Goal: Task Accomplishment & Management: Manage account settings

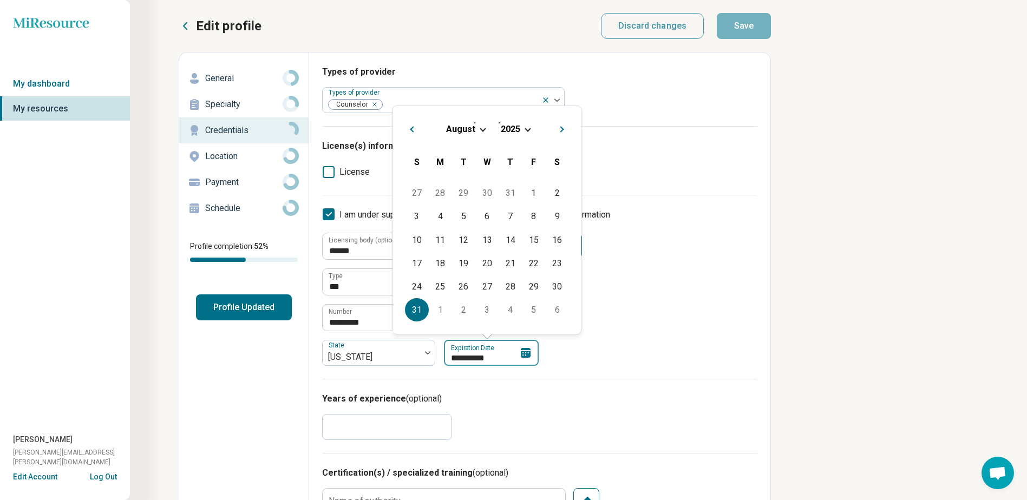
drag, startPoint x: 492, startPoint y: 356, endPoint x: 501, endPoint y: 357, distance: 8.7
click at [501, 357] on input "**********" at bounding box center [491, 353] width 95 height 26
type input "*********"
type textarea "*"
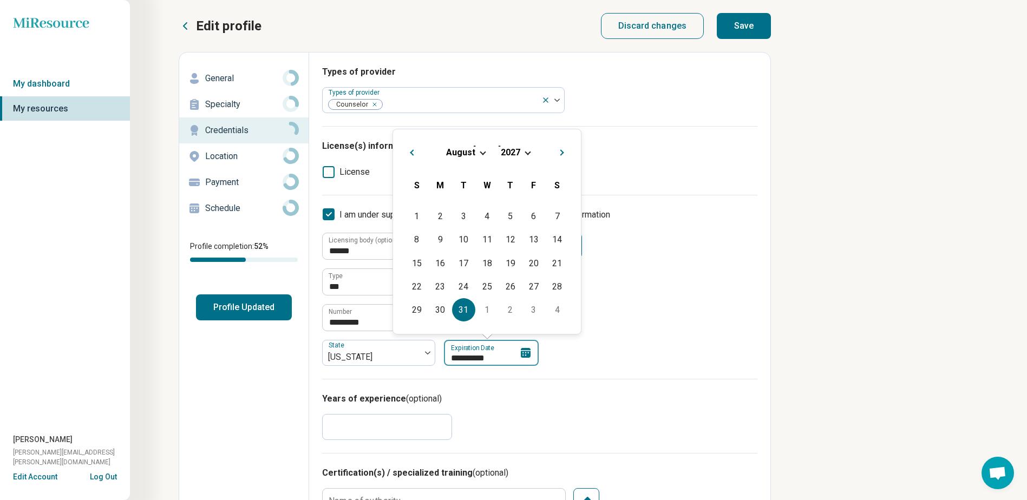
type input "**********"
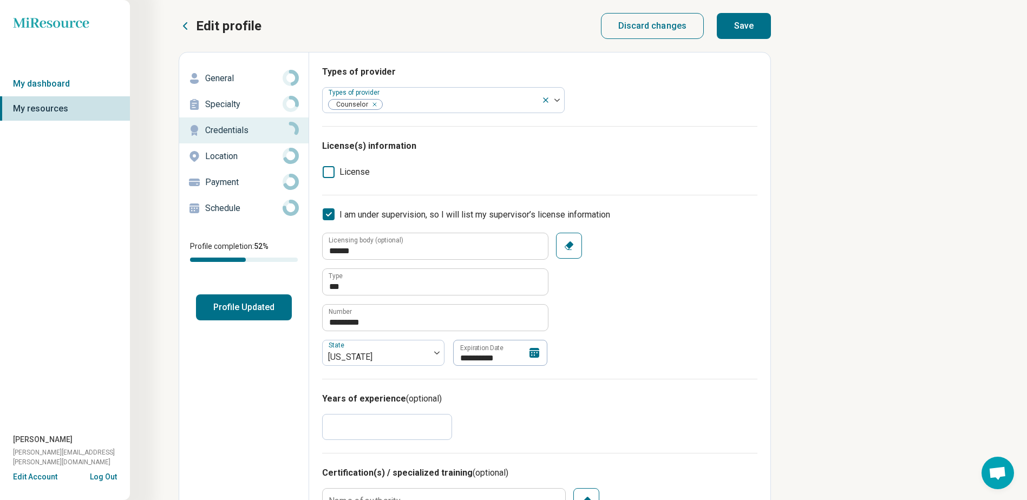
click at [745, 32] on button "Save" at bounding box center [743, 26] width 54 height 26
type textarea "*"
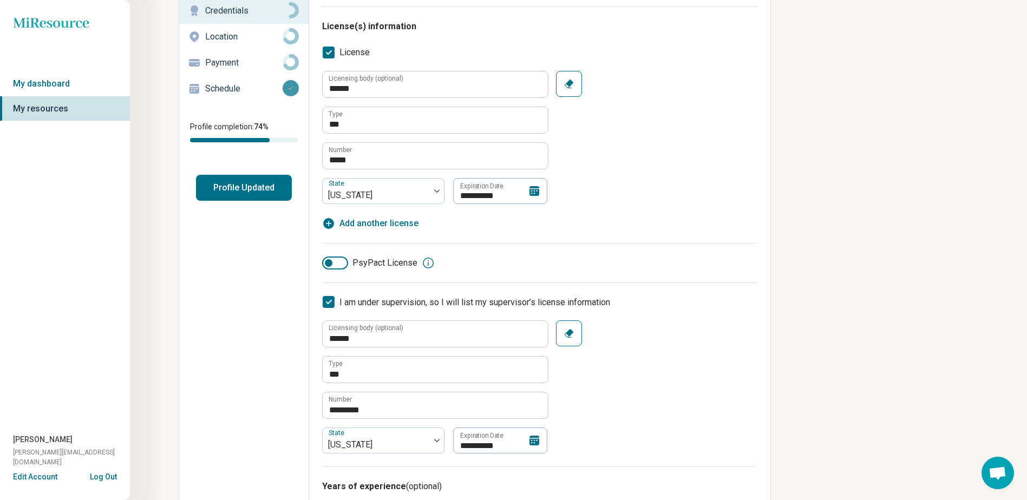
scroll to position [216, 0]
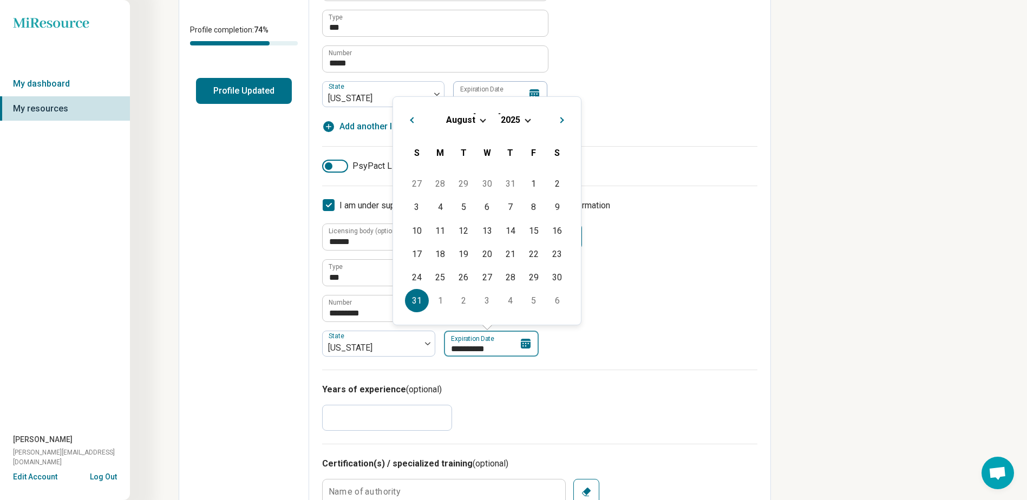
drag, startPoint x: 495, startPoint y: 347, endPoint x: 484, endPoint y: 348, distance: 11.4
click at [484, 348] on input "**********" at bounding box center [491, 344] width 95 height 26
type textarea "*"
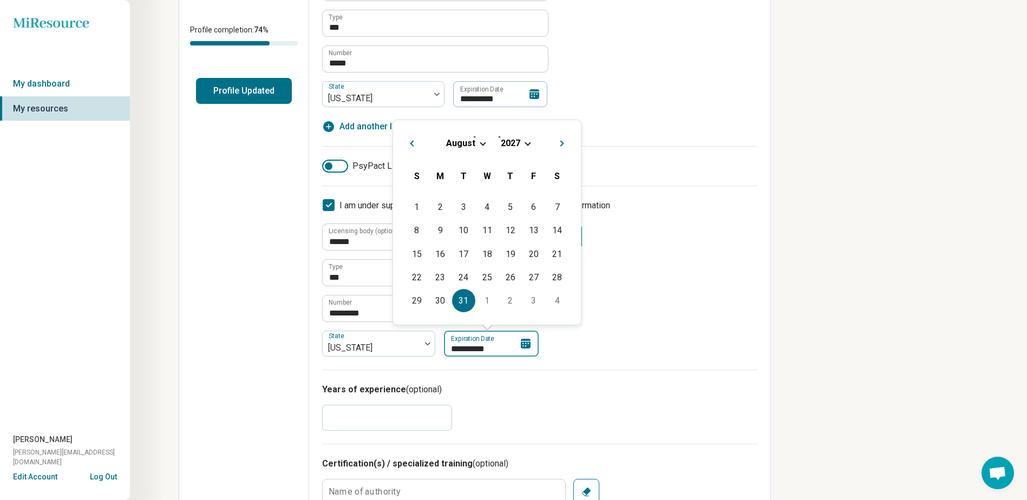
type input "**********"
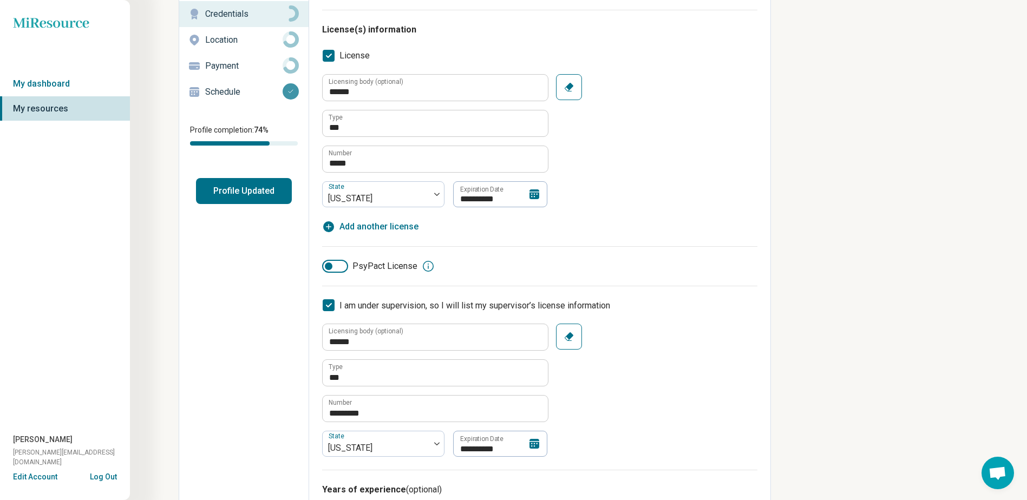
scroll to position [0, 0]
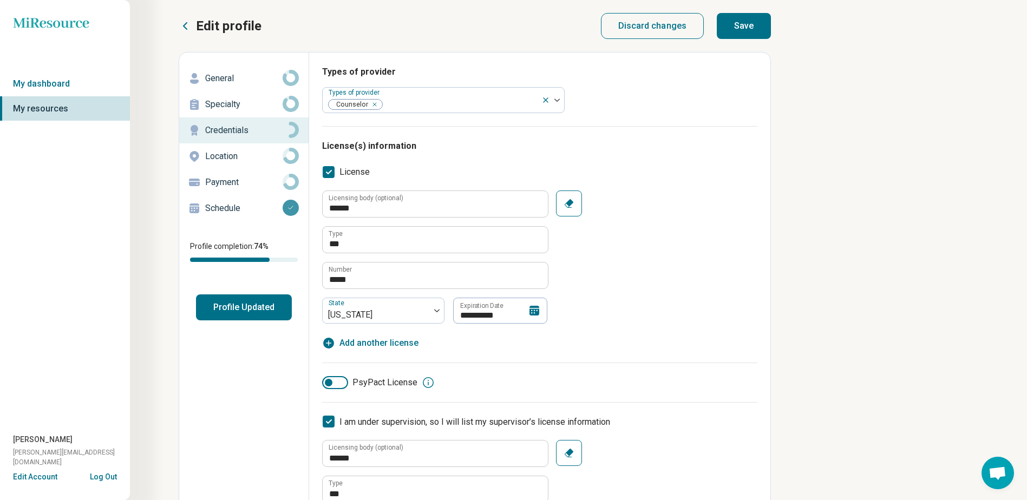
click at [759, 30] on button "Save" at bounding box center [743, 26] width 54 height 26
type textarea "*"
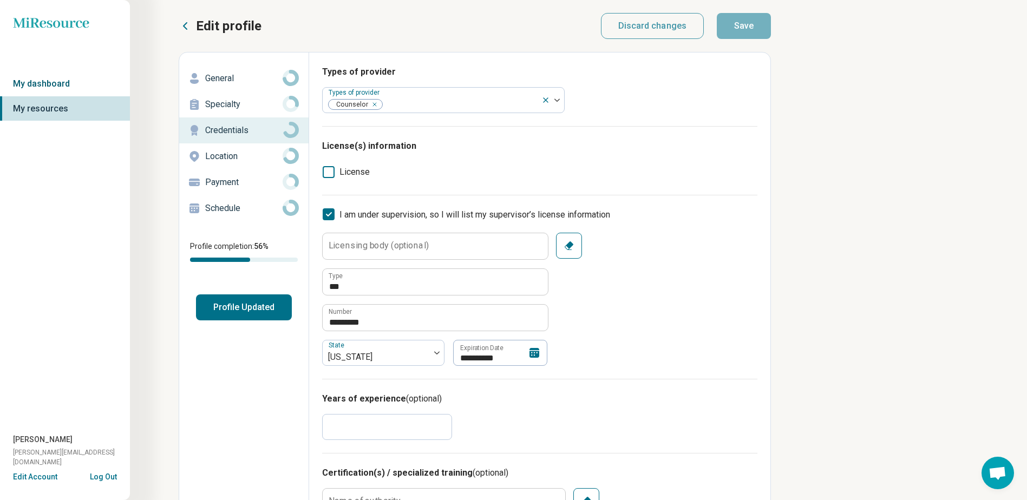
click at [52, 89] on link "My dashboard" at bounding box center [65, 83] width 130 height 25
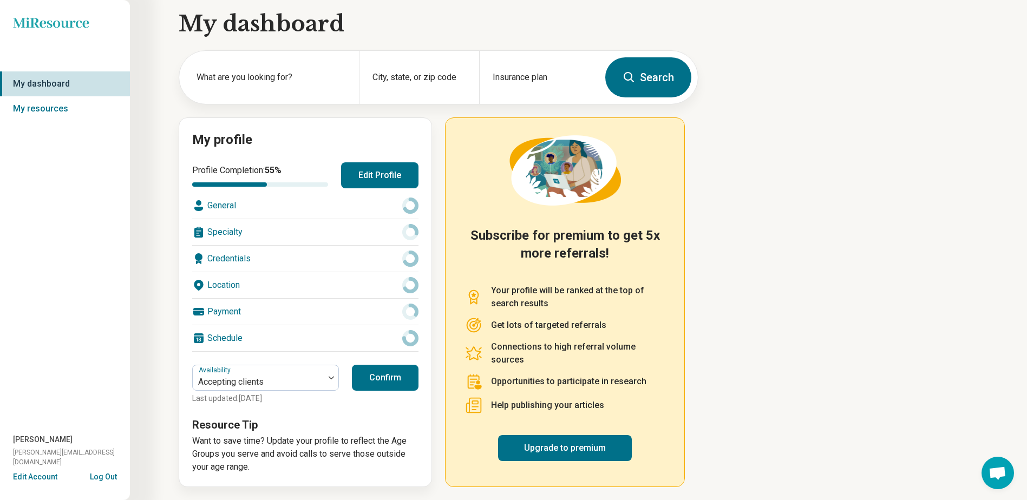
scroll to position [11, 0]
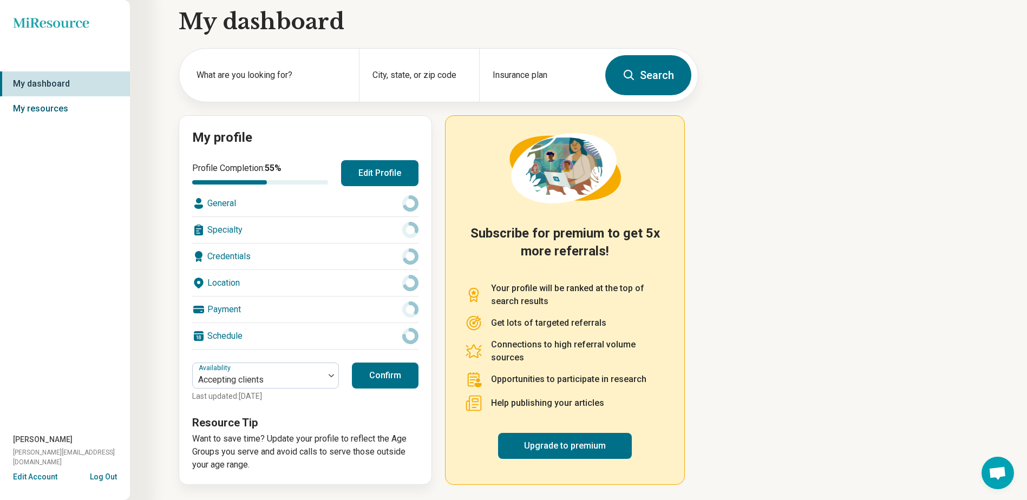
click at [40, 109] on link "My resources" at bounding box center [65, 108] width 130 height 25
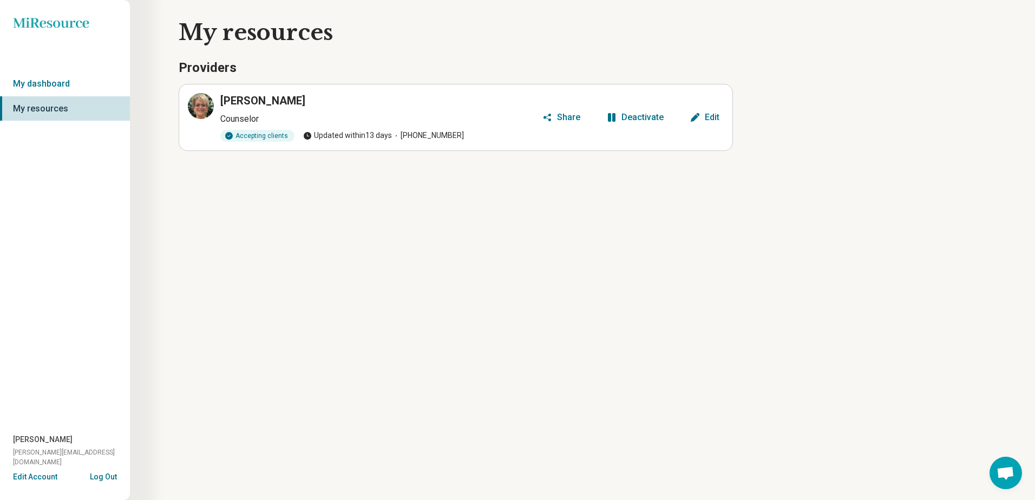
click at [716, 114] on div "Edit" at bounding box center [712, 117] width 15 height 9
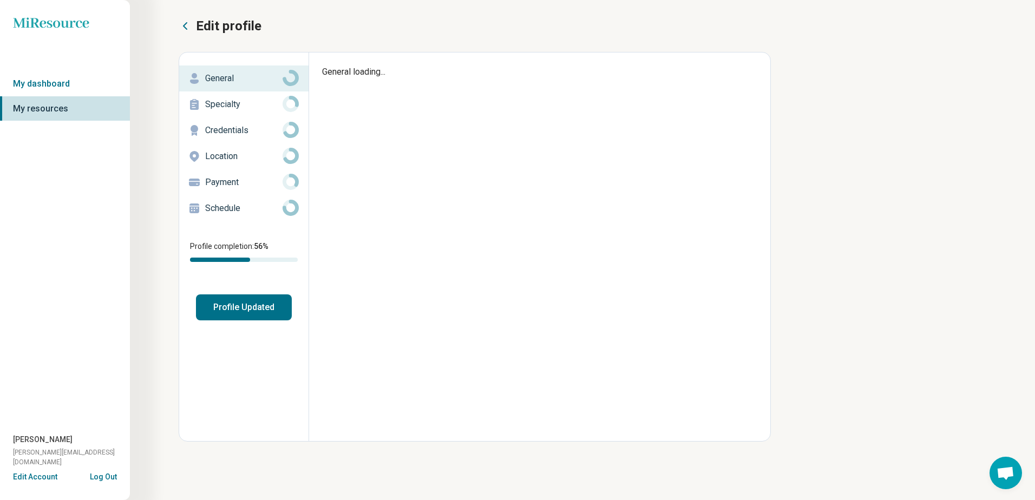
type textarea "*"
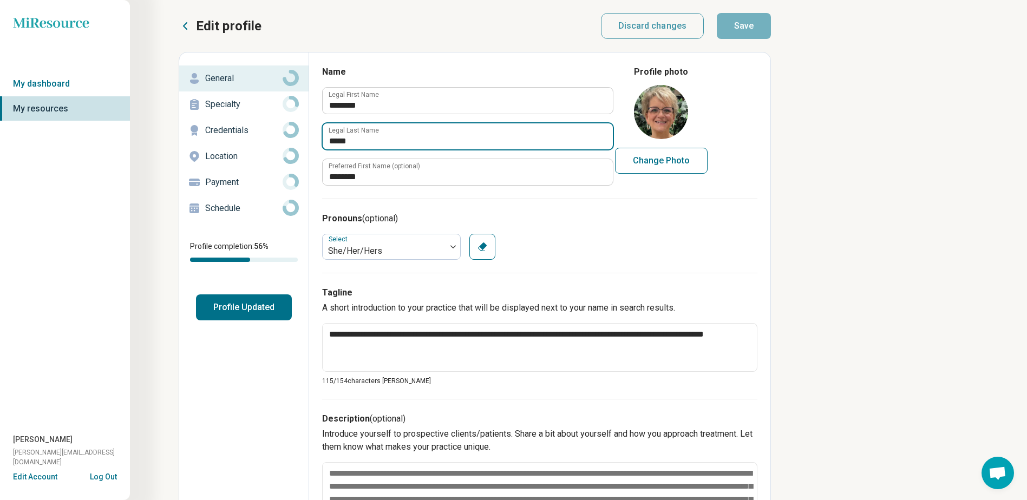
drag, startPoint x: 359, startPoint y: 142, endPoint x: 187, endPoint y: 111, distance: 175.5
type input "*"
type textarea "*"
type input "******"
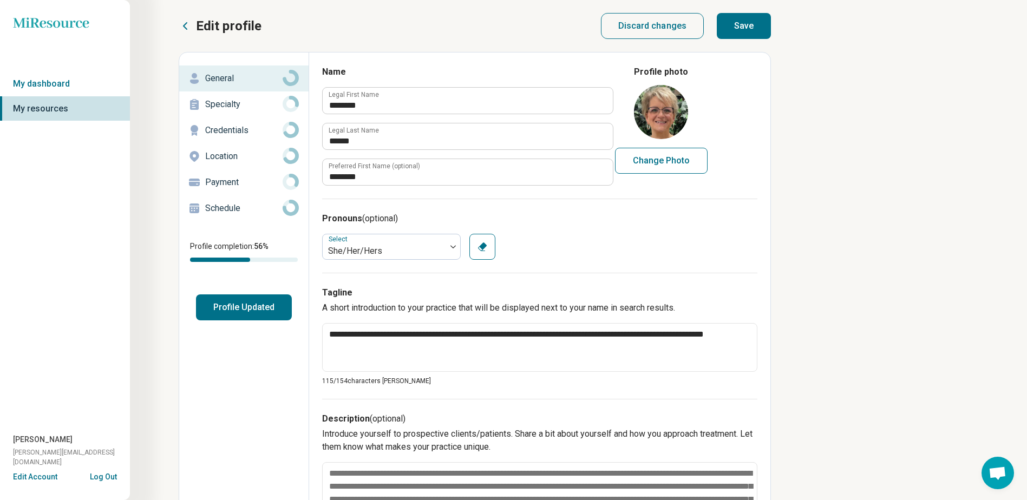
click at [762, 25] on button "Save" at bounding box center [743, 26] width 54 height 26
click at [230, 103] on p "Specialty" at bounding box center [243, 104] width 77 height 13
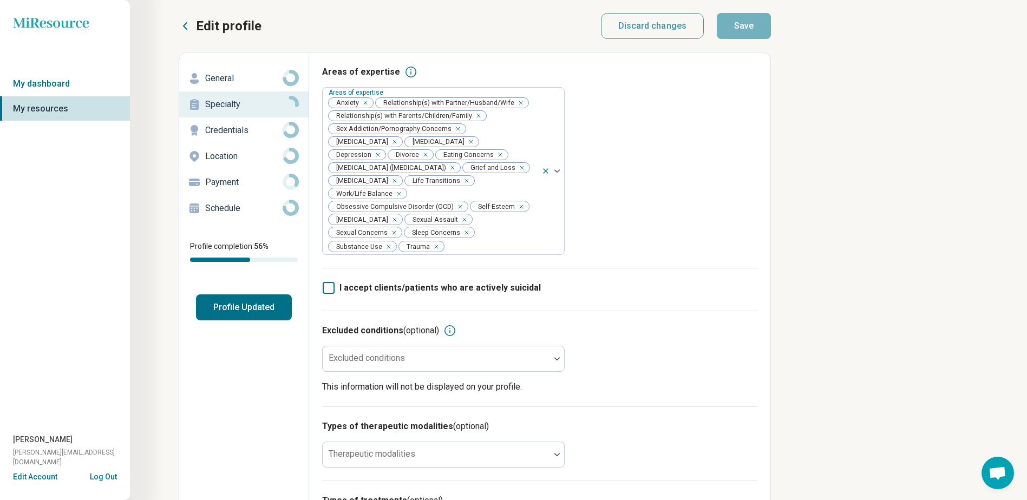
click at [225, 127] on p "Credentials" at bounding box center [243, 130] width 77 height 13
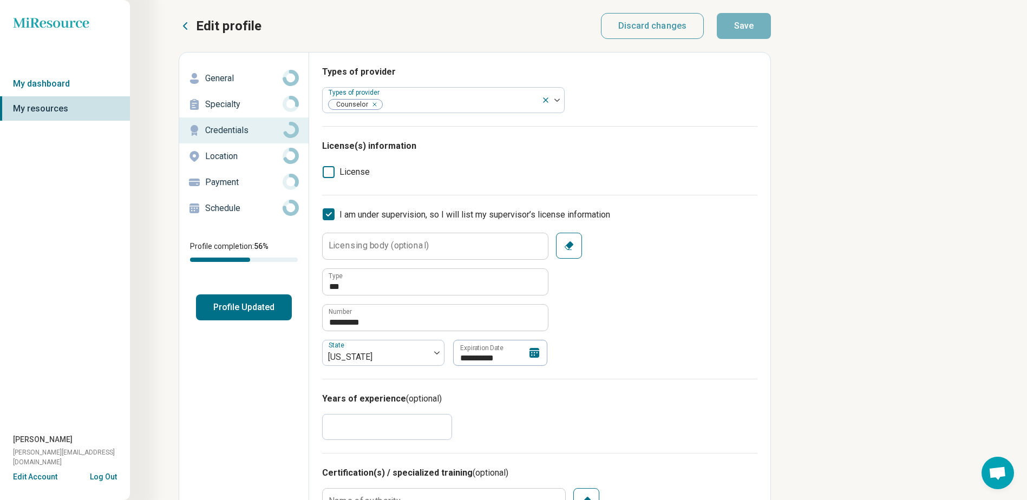
click at [326, 214] on polyline at bounding box center [328, 214] width 5 height 3
type textarea "*"
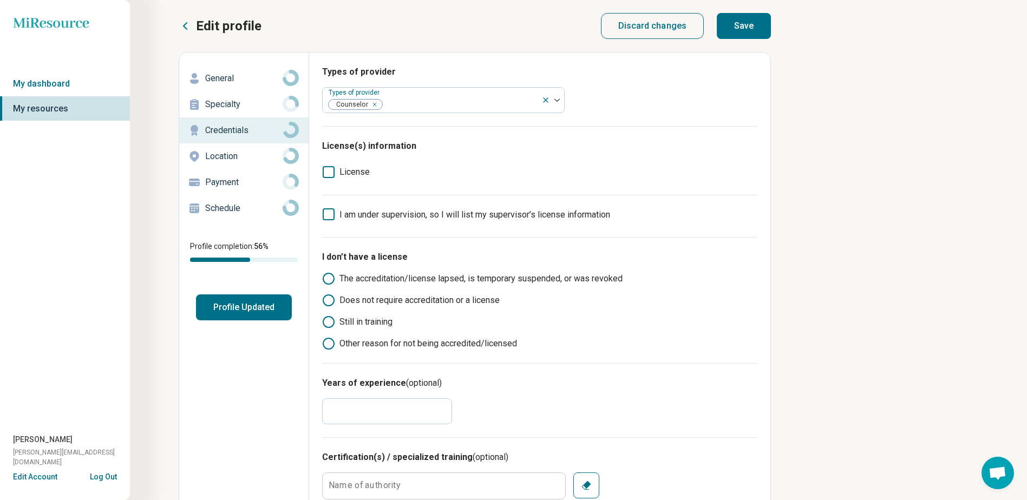
click at [325, 173] on icon at bounding box center [329, 172] width 12 height 12
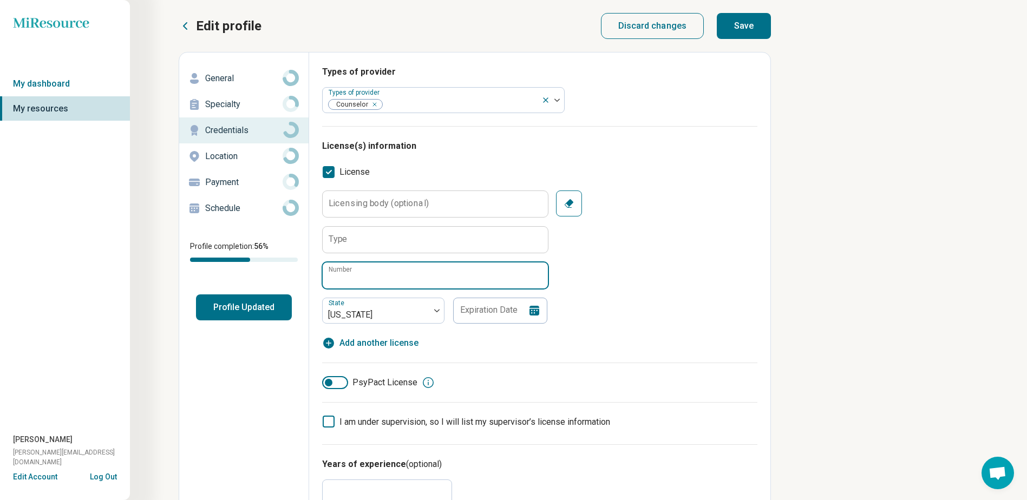
click at [369, 274] on input "Number" at bounding box center [435, 275] width 225 height 26
paste input "*********"
type input "*********"
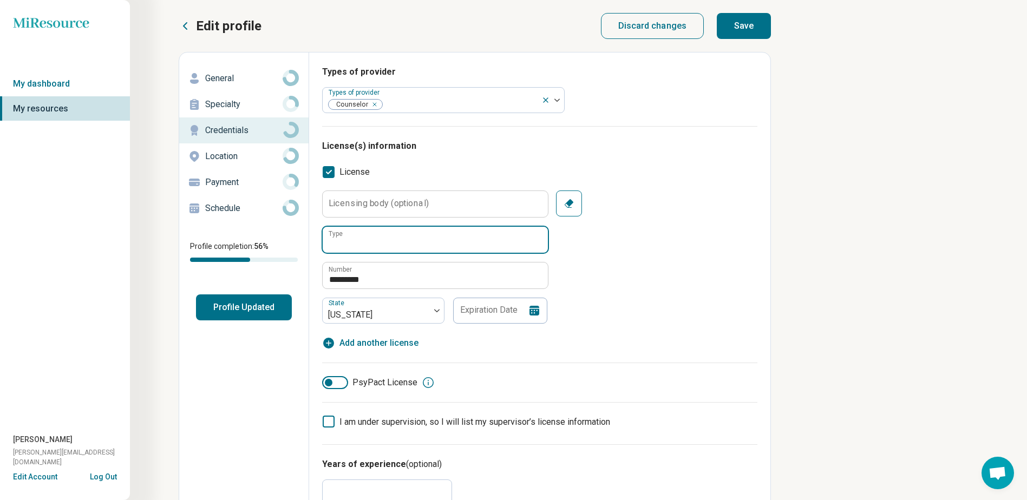
click at [356, 248] on input "Type" at bounding box center [435, 240] width 225 height 26
type input "***"
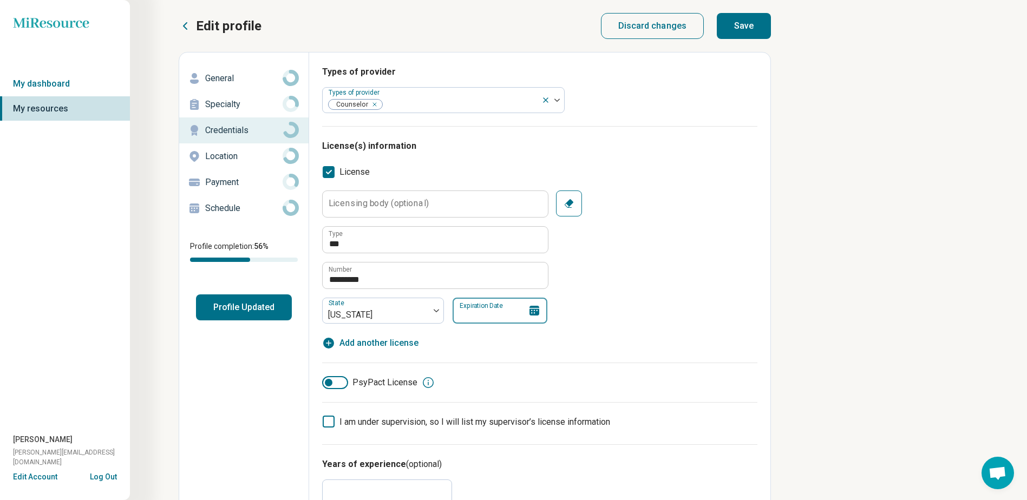
click at [474, 310] on input "Expiration Date" at bounding box center [499, 311] width 95 height 26
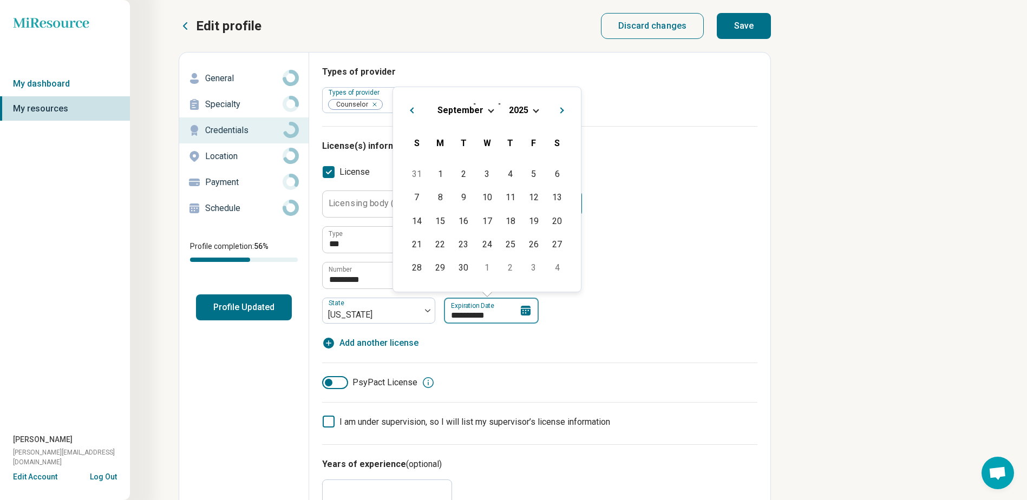
type input "**********"
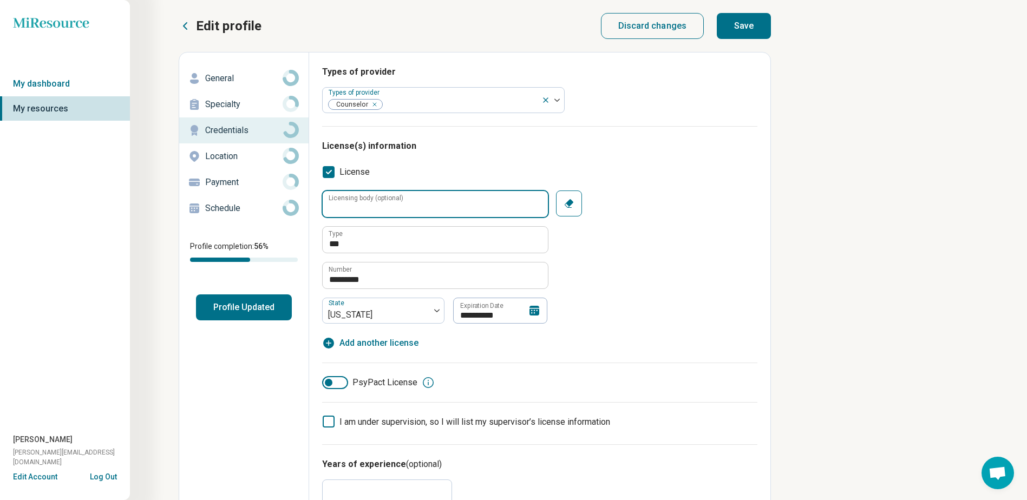
click at [395, 194] on input "Licensing body (optional)" at bounding box center [435, 204] width 225 height 26
type input "******"
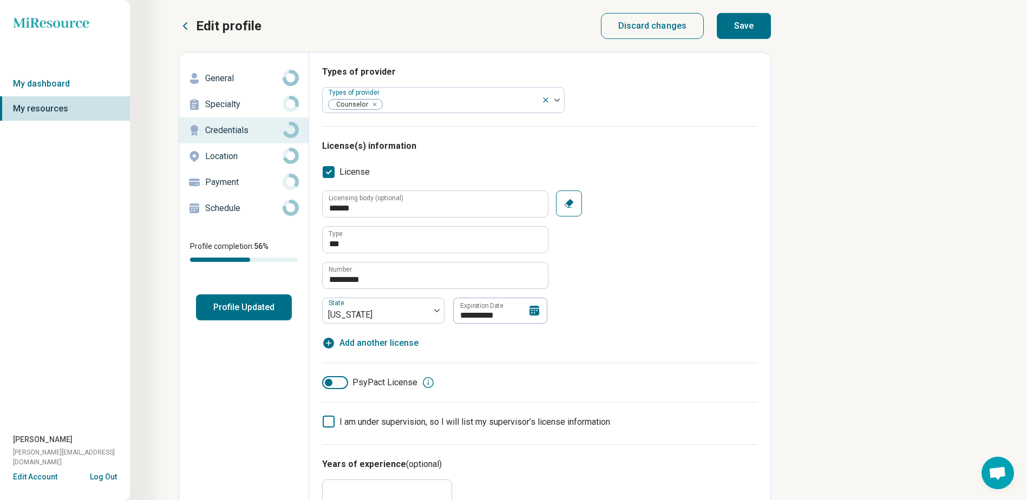
click at [705, 243] on div "**********" at bounding box center [539, 256] width 435 height 133
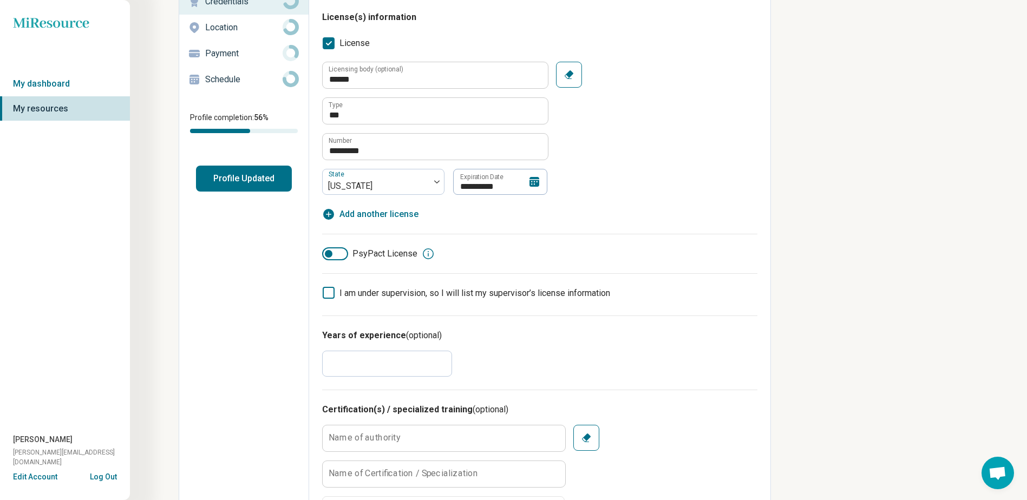
scroll to position [162, 0]
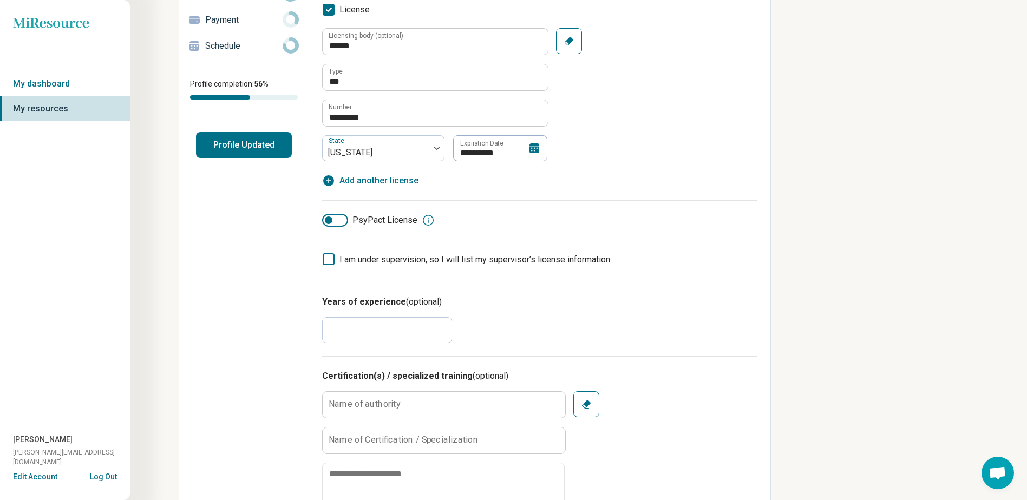
drag, startPoint x: 357, startPoint y: 327, endPoint x: 0, endPoint y: 275, distance: 360.8
click at [0, 280] on html "**********" at bounding box center [513, 486] width 1027 height 1297
type input "*"
click at [718, 304] on h3 "Years of experience (optional)" at bounding box center [539, 301] width 435 height 13
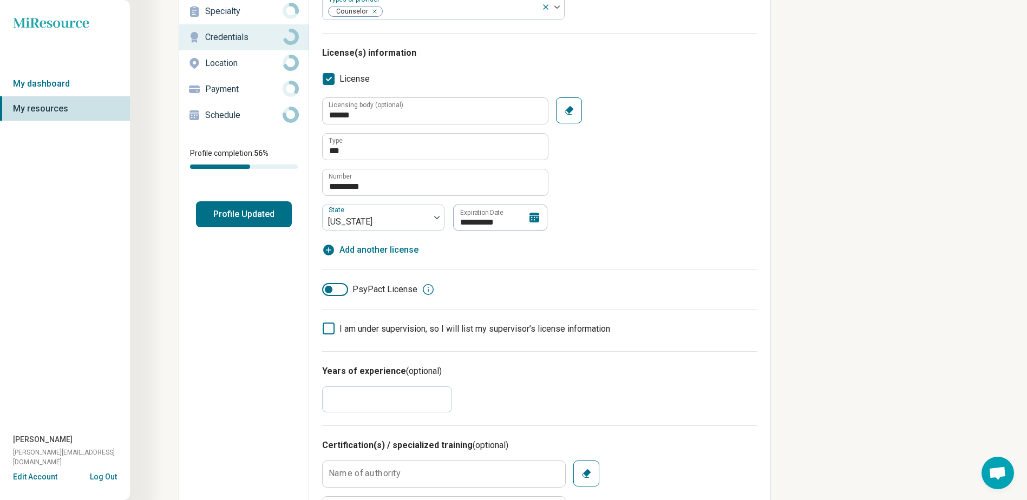
scroll to position [0, 0]
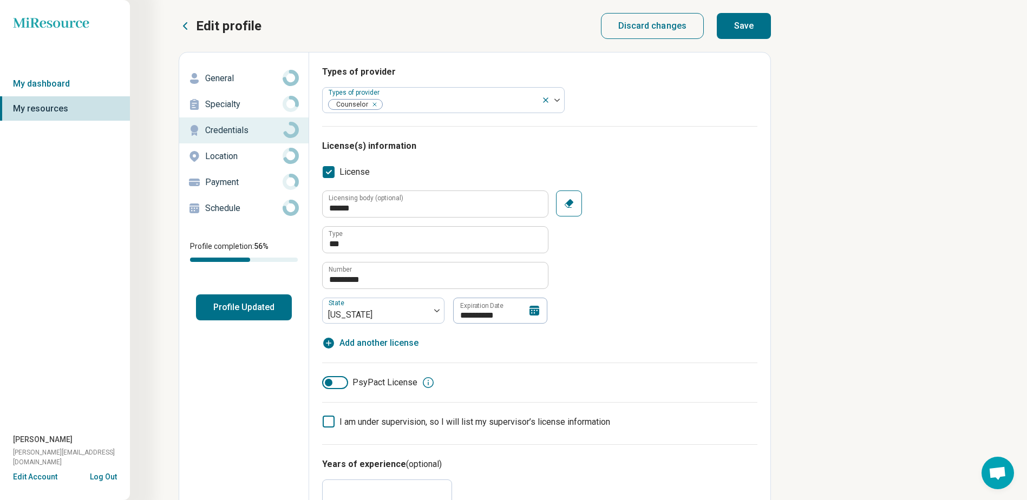
click at [736, 26] on button "Save" at bounding box center [743, 26] width 54 height 26
type textarea "*"
click at [228, 154] on p "Location" at bounding box center [243, 156] width 77 height 13
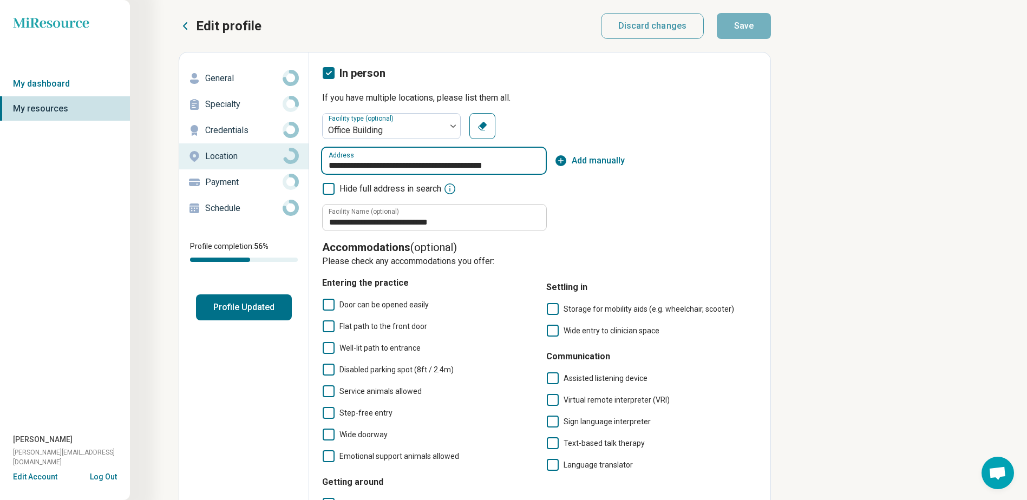
drag, startPoint x: 324, startPoint y: 159, endPoint x: 804, endPoint y: 167, distance: 480.1
click at [816, 176] on div "**********" at bounding box center [513, 342] width 1027 height 685
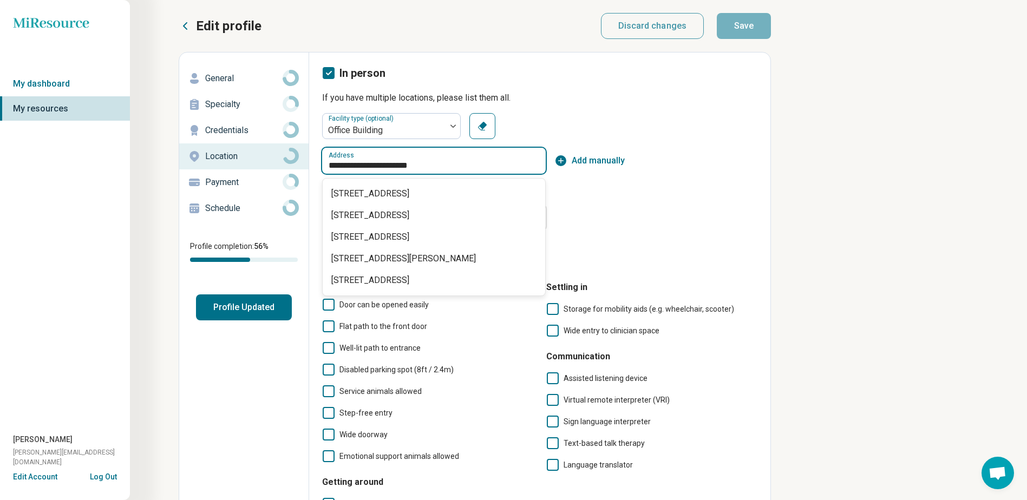
type input "**********"
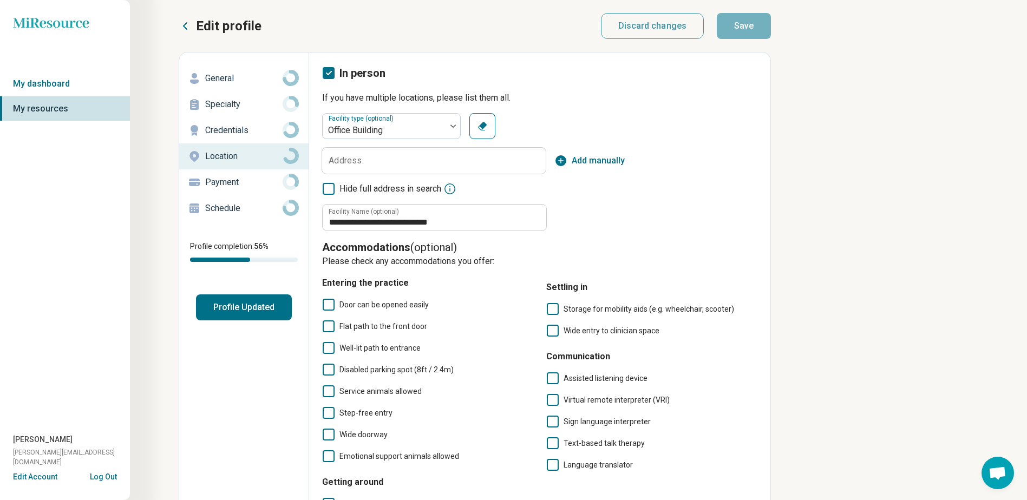
click at [705, 180] on div "**********" at bounding box center [539, 172] width 435 height 118
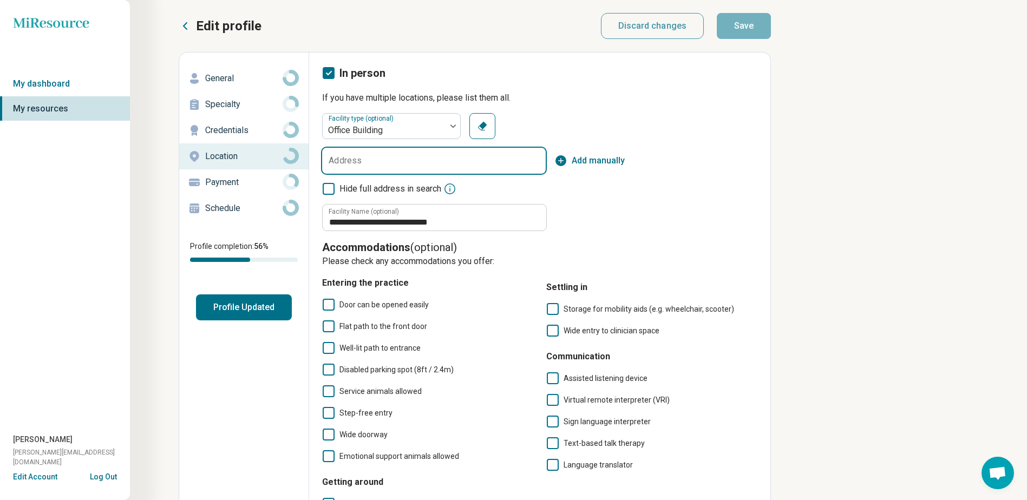
click at [411, 154] on input "Address" at bounding box center [433, 161] width 223 height 26
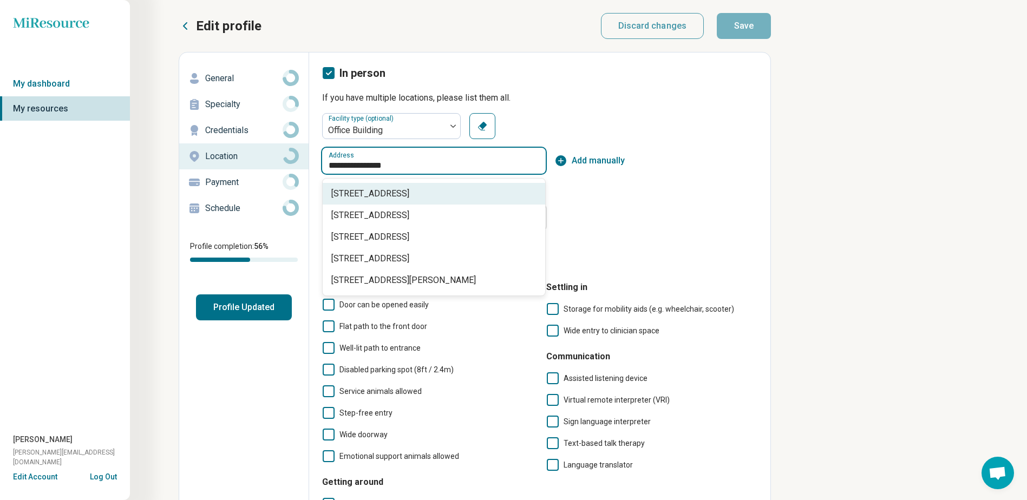
click at [425, 194] on span "18206 North 19th Avenue, Phoenix, AZ" at bounding box center [435, 193] width 209 height 13
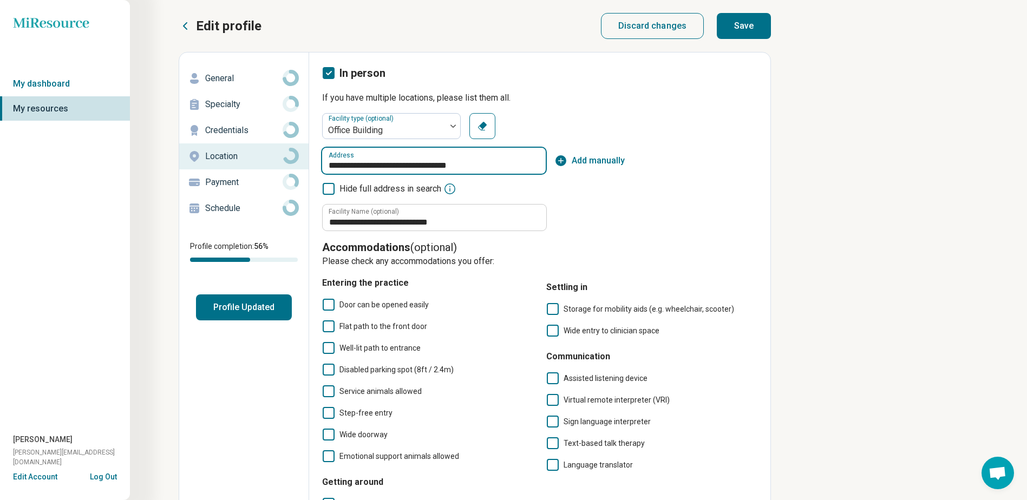
type input "**********"
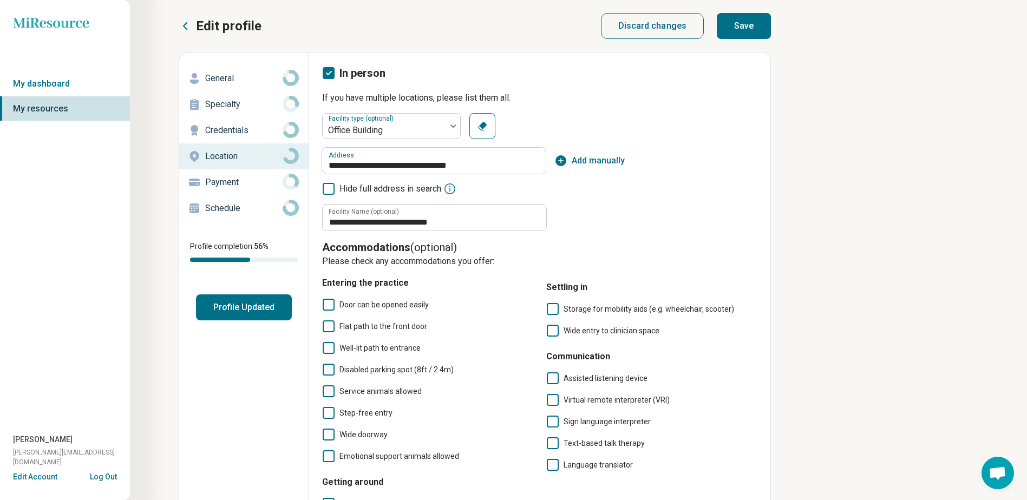
click at [764, 19] on button "Save" at bounding box center [743, 26] width 54 height 26
click at [220, 179] on p "Payment" at bounding box center [243, 182] width 77 height 13
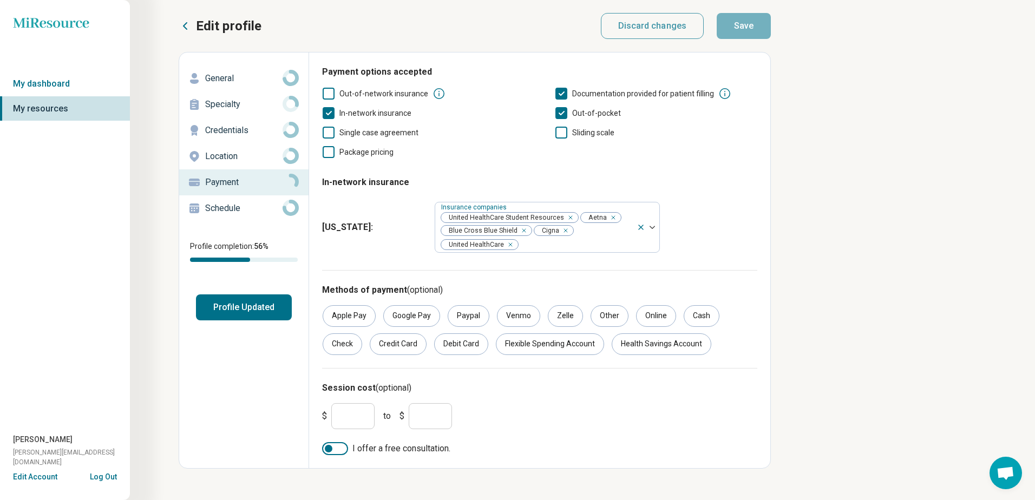
click at [215, 202] on p "Schedule" at bounding box center [243, 208] width 77 height 13
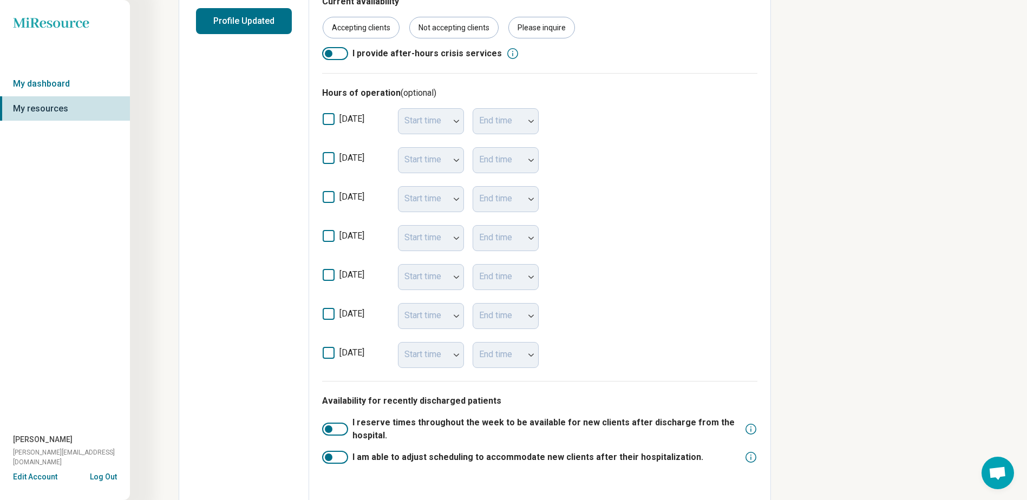
scroll to position [307, 0]
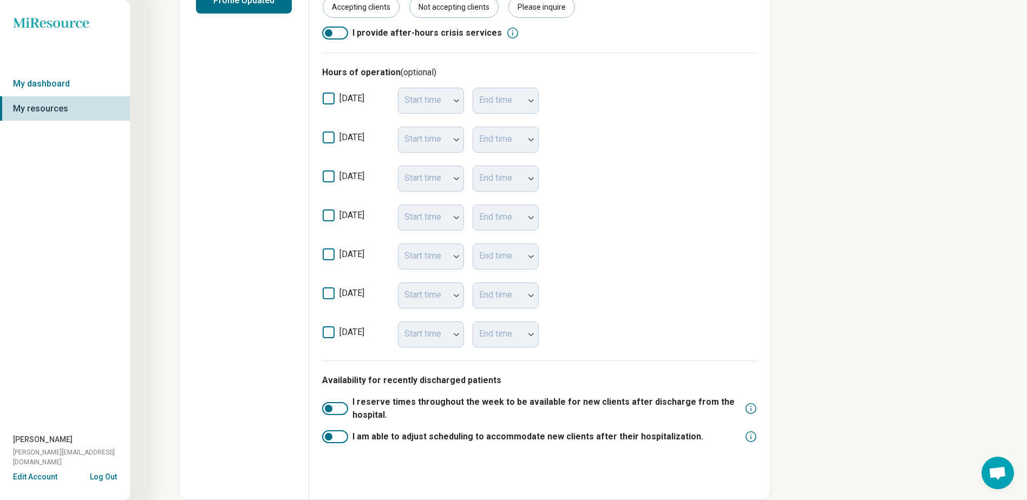
click at [330, 141] on icon at bounding box center [329, 137] width 12 height 12
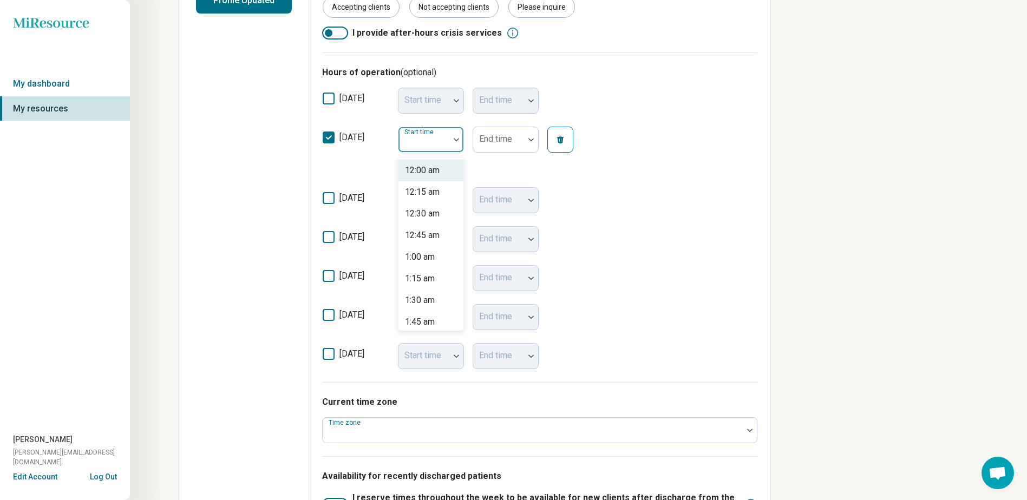
click at [418, 145] on div at bounding box center [424, 143] width 42 height 15
type input "*"
click at [419, 171] on div "9:00 am" at bounding box center [420, 170] width 30 height 13
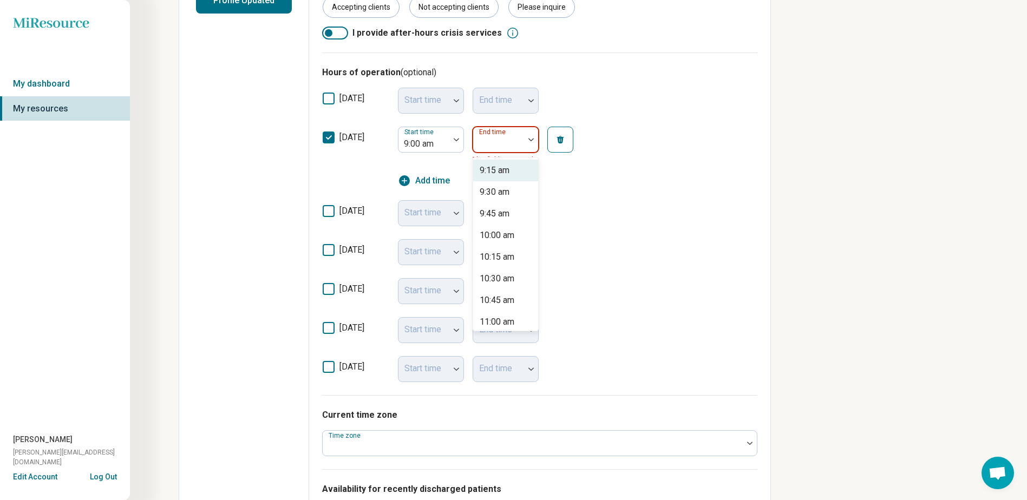
click at [489, 139] on div "End time" at bounding box center [505, 140] width 66 height 26
type input "*"
click at [496, 260] on div "7:00 pm" at bounding box center [494, 257] width 30 height 13
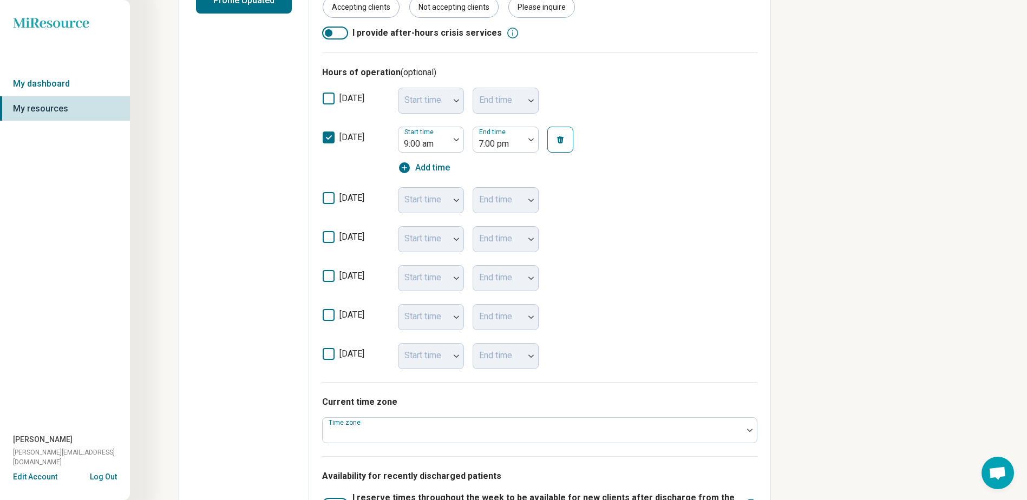
click at [327, 237] on icon at bounding box center [329, 237] width 12 height 12
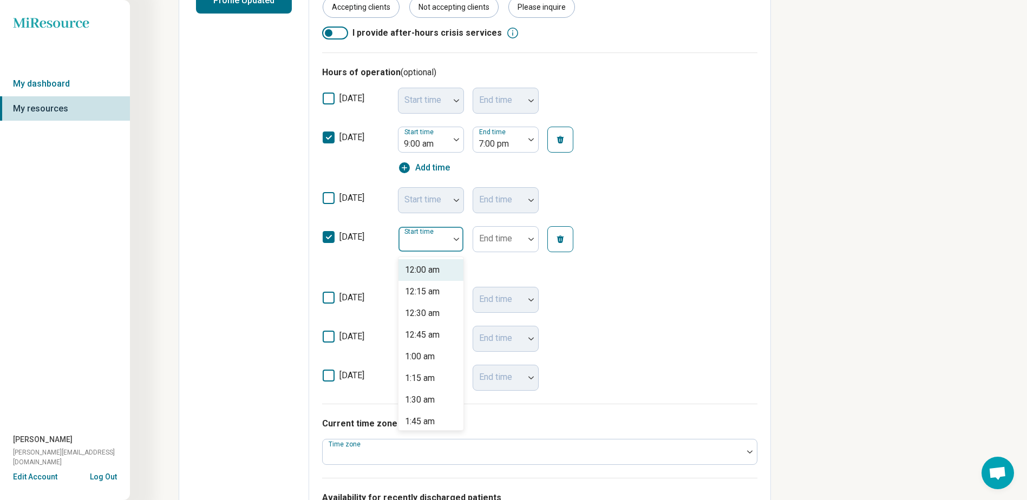
click at [407, 244] on div at bounding box center [424, 243] width 42 height 15
type input "*"
drag, startPoint x: 418, startPoint y: 277, endPoint x: 451, endPoint y: 254, distance: 40.1
click at [419, 277] on div "9:00 am" at bounding box center [430, 270] width 65 height 22
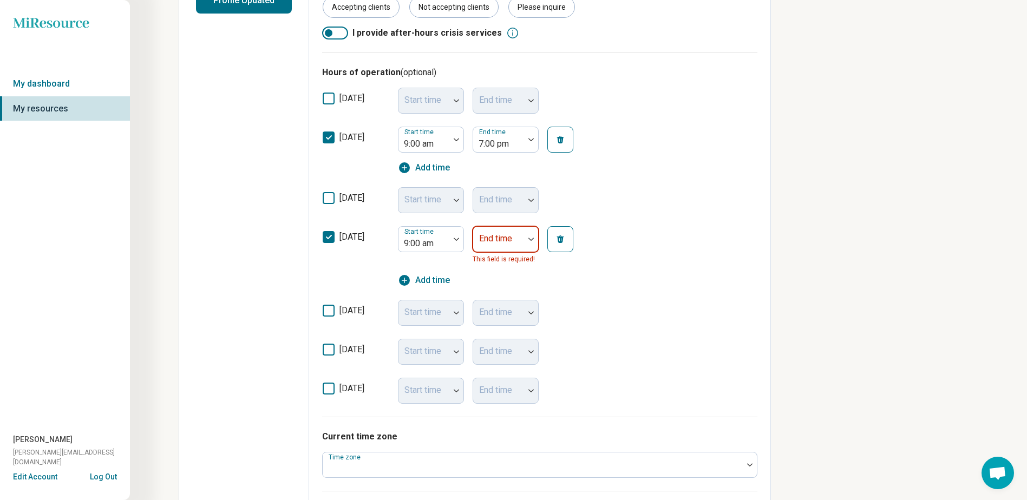
click at [511, 240] on div "End time" at bounding box center [505, 239] width 66 height 26
type input "*"
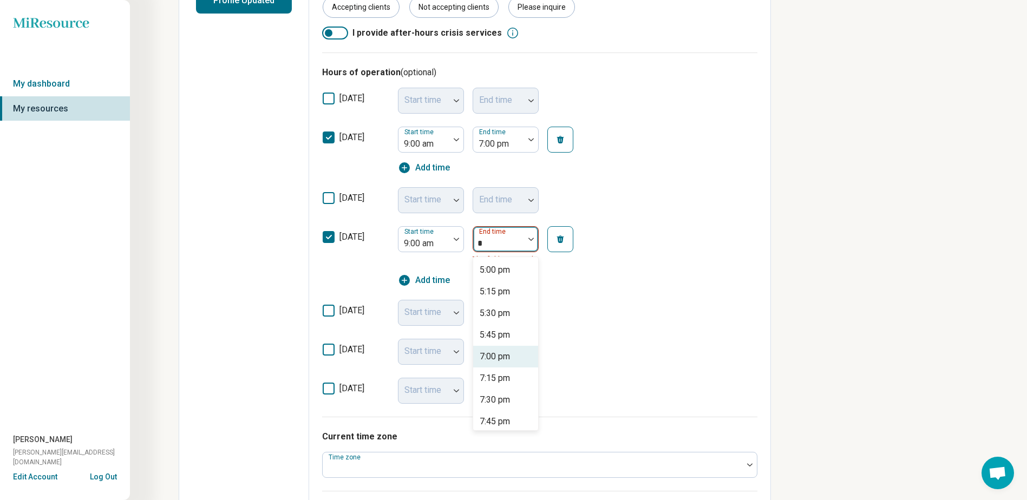
click at [499, 359] on div "7:00 pm" at bounding box center [494, 356] width 30 height 13
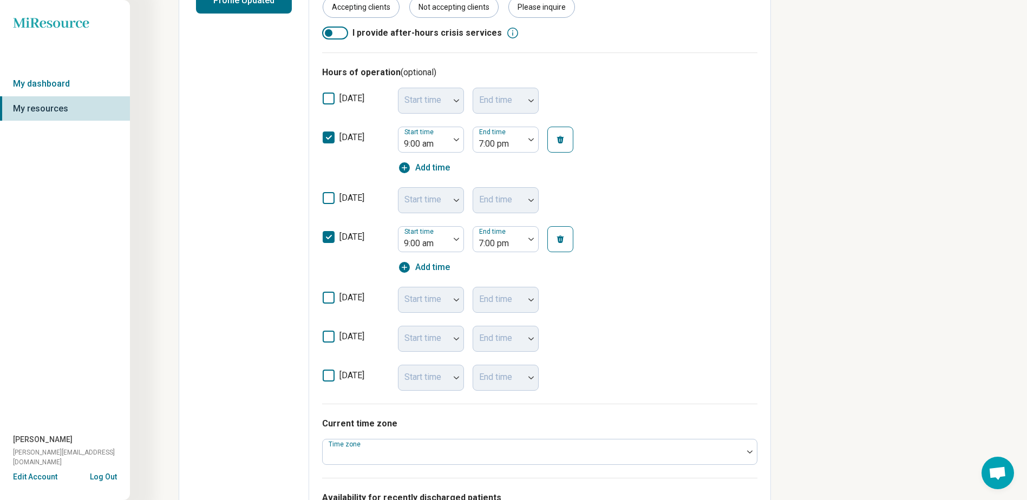
click at [329, 299] on icon at bounding box center [329, 298] width 12 height 12
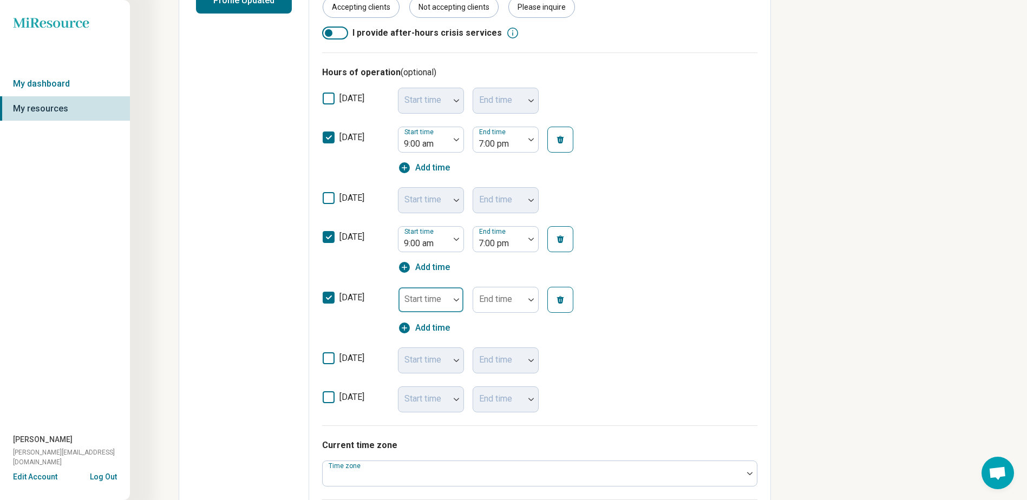
click at [418, 297] on div "Start time" at bounding box center [431, 300] width 66 height 26
type input "*"
click at [419, 297] on div at bounding box center [424, 304] width 42 height 15
click at [420, 297] on div at bounding box center [424, 304] width 42 height 15
type input "*"
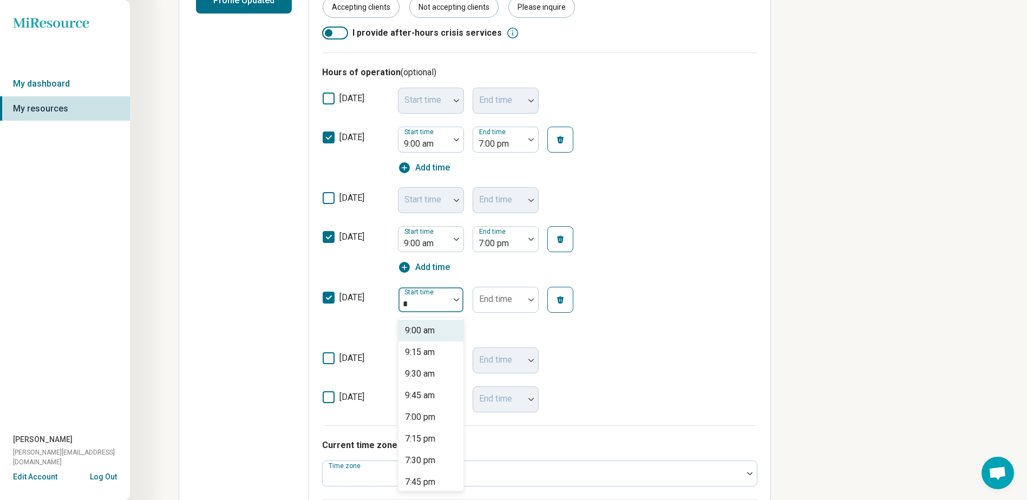
click at [422, 328] on div "9:00 am" at bounding box center [420, 330] width 30 height 13
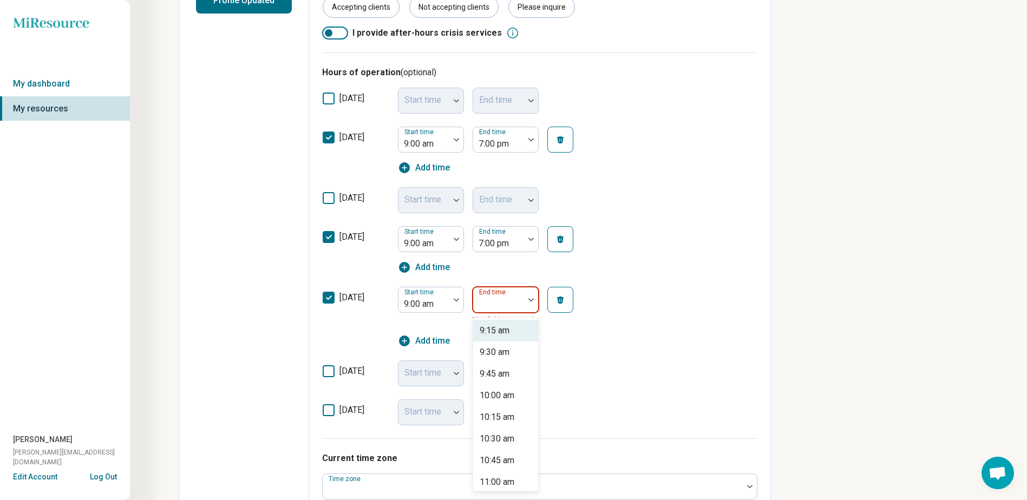
click at [513, 296] on div "End time" at bounding box center [505, 300] width 66 height 26
type input "*"
click at [516, 301] on div at bounding box center [498, 304] width 42 height 15
type input "*"
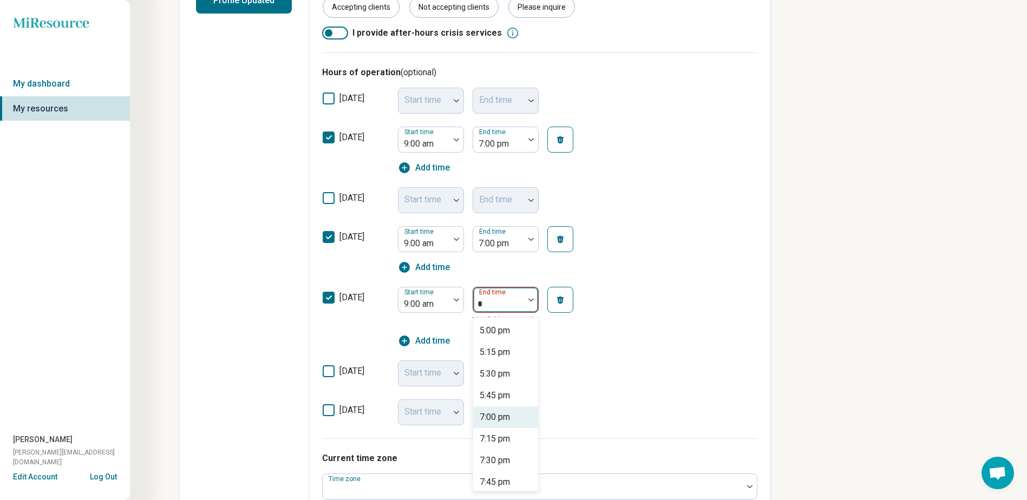
click at [489, 422] on div "7:00 pm" at bounding box center [494, 417] width 30 height 13
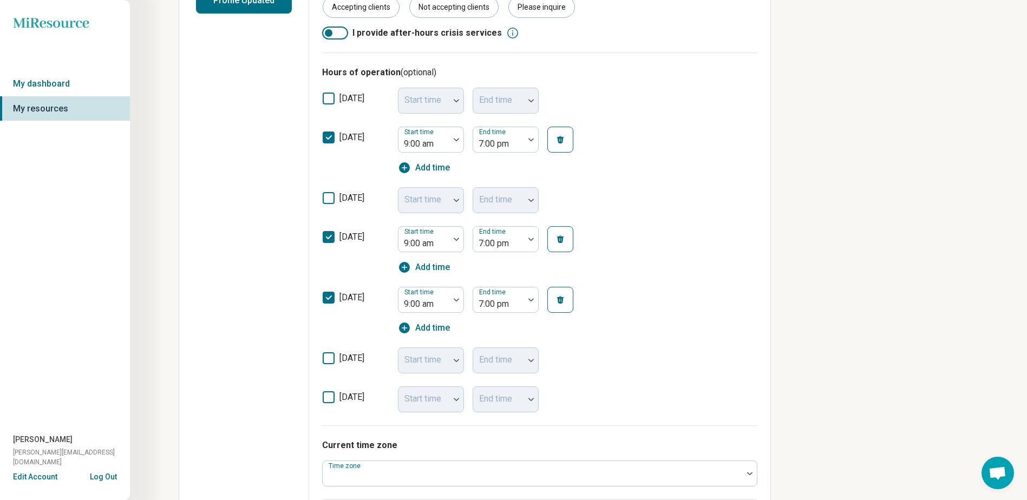
click at [340, 353] on span "friday" at bounding box center [351, 358] width 25 height 10
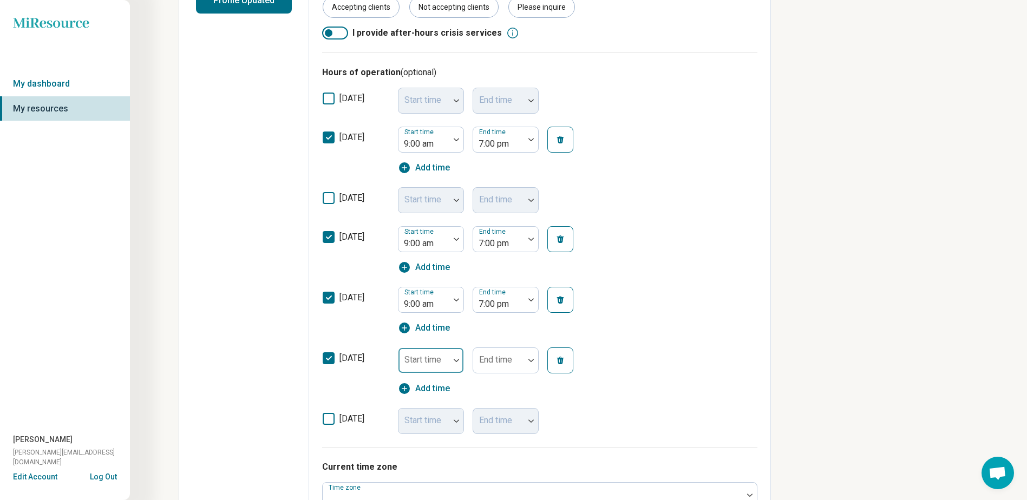
click at [410, 366] on div at bounding box center [424, 364] width 42 height 15
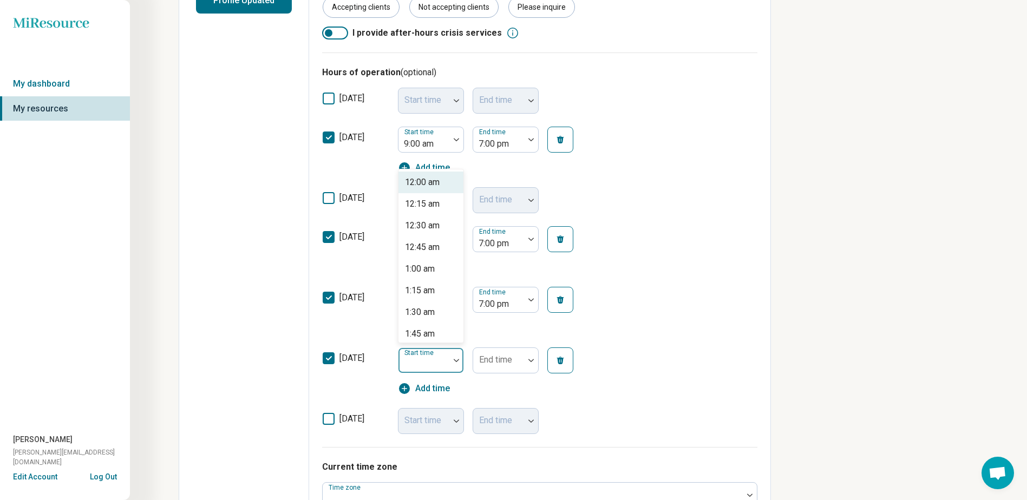
type input "*"
click at [409, 181] on div "9:00 am" at bounding box center [420, 182] width 30 height 13
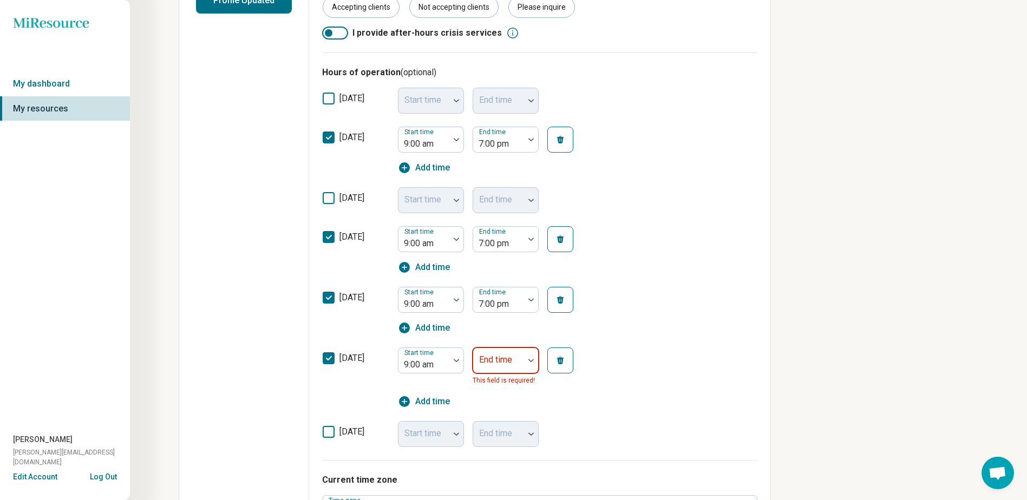
click at [486, 356] on div "End time" at bounding box center [505, 360] width 66 height 26
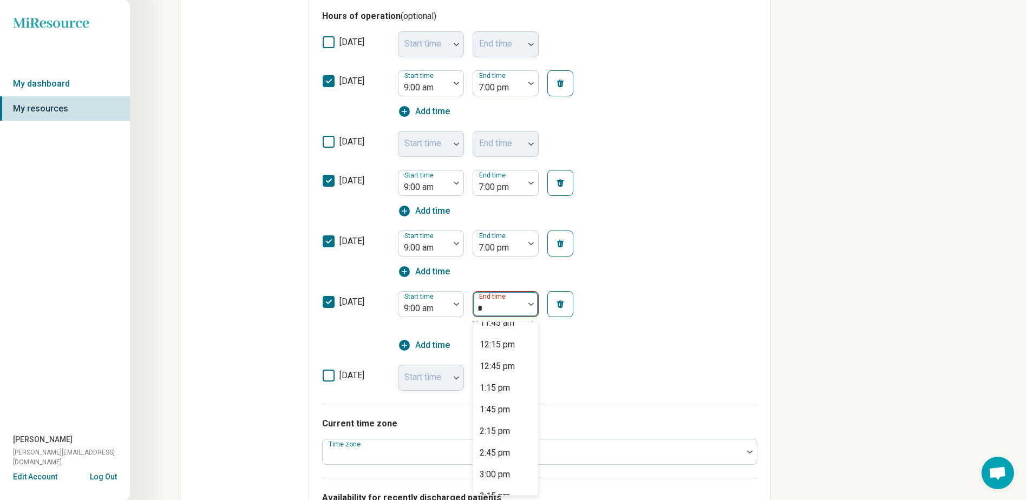
scroll to position [0, 0]
type input "***"
drag, startPoint x: 503, startPoint y: 310, endPoint x: 470, endPoint y: 305, distance: 34.0
click at [470, 305] on div "Start time 9:00 am End time This field is required!" at bounding box center [495, 310] width 195 height 39
type input "*"
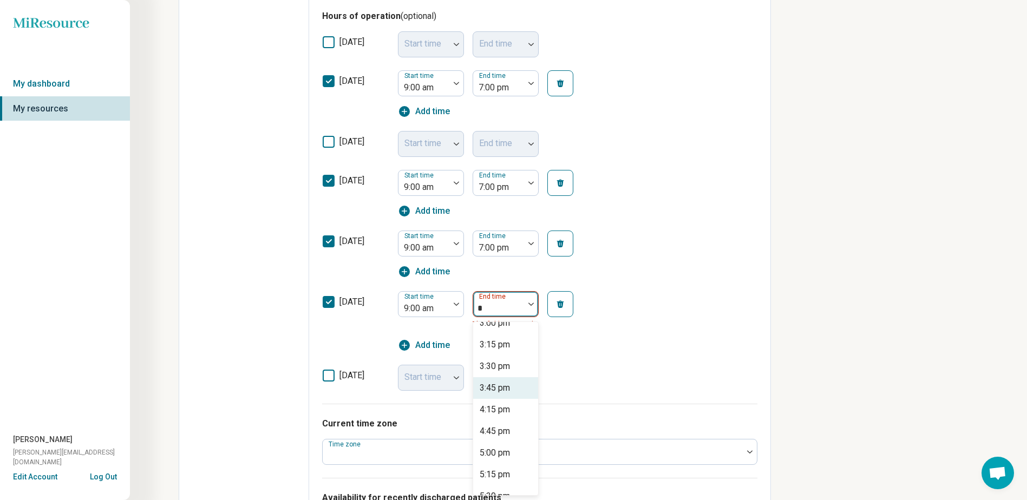
scroll to position [325, 0]
click at [488, 403] on div "5:00 pm" at bounding box center [494, 399] width 30 height 13
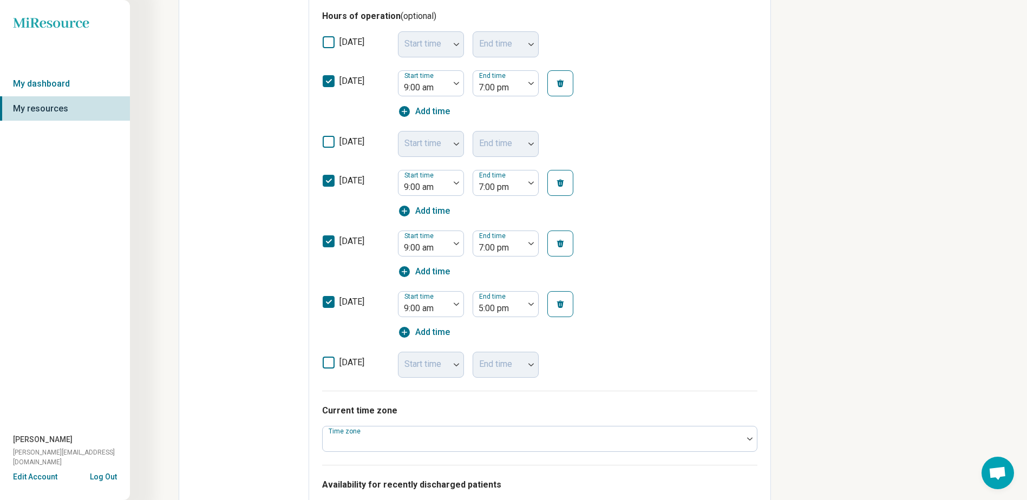
click at [655, 339] on div "friday Start time 9:00 am End time 5:00 pm Add time" at bounding box center [539, 315] width 435 height 61
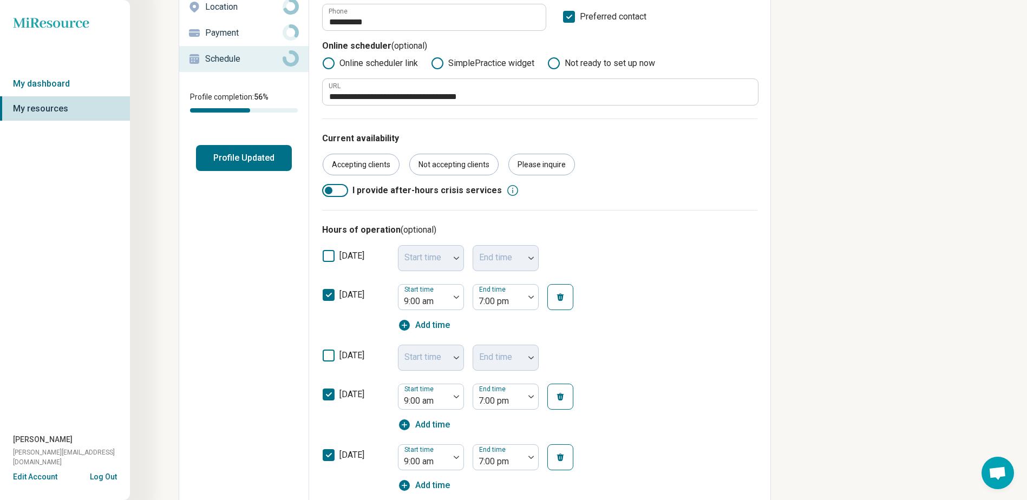
scroll to position [0, 0]
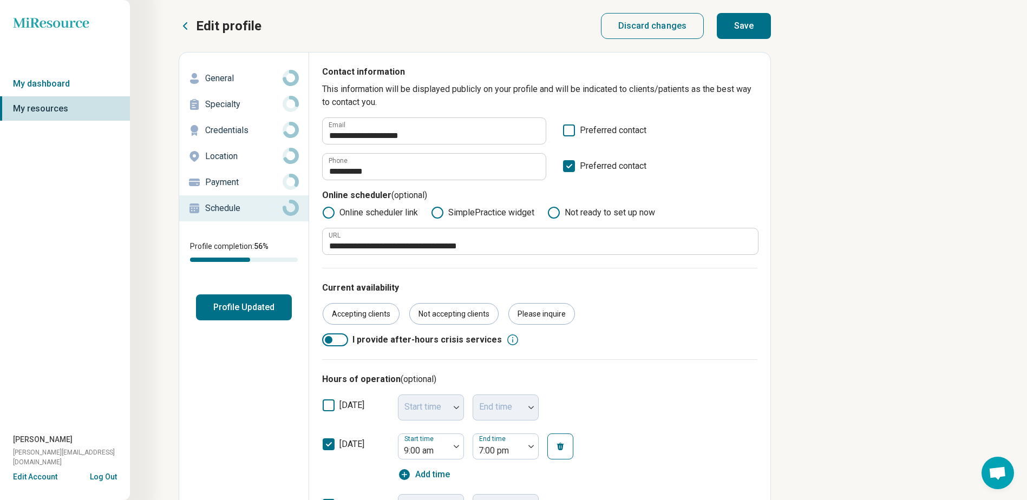
click at [752, 27] on button "Save" at bounding box center [743, 26] width 54 height 26
click at [231, 81] on p "General" at bounding box center [243, 78] width 77 height 13
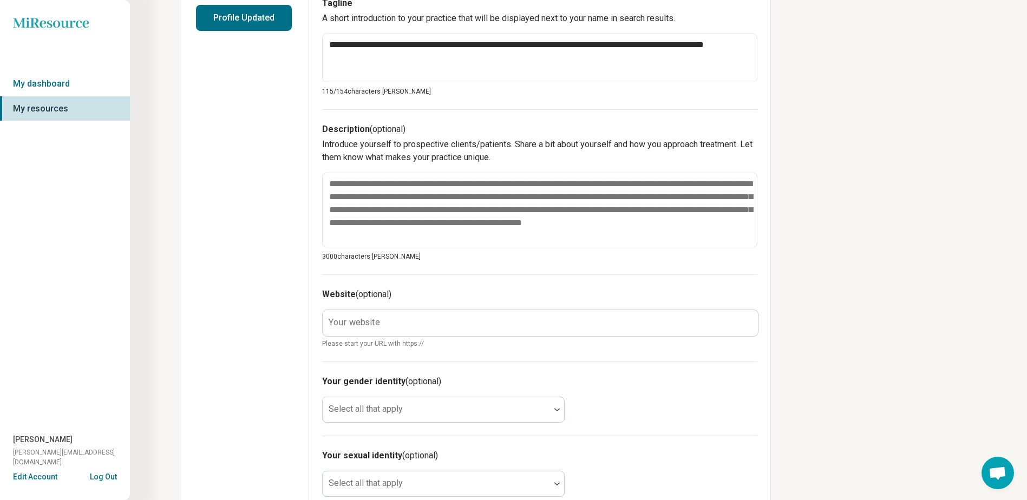
scroll to position [325, 0]
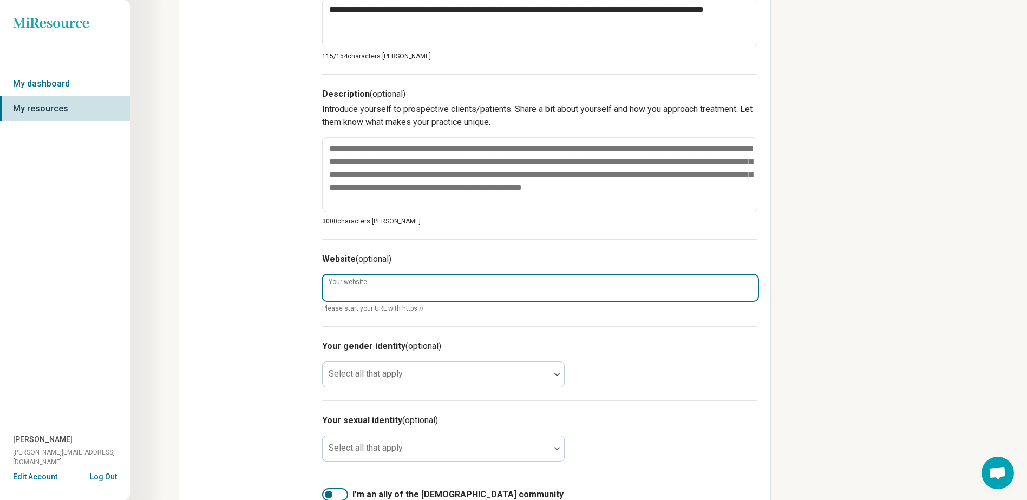
click at [419, 296] on input "Your website" at bounding box center [540, 288] width 435 height 26
type textarea "*"
type input "**********"
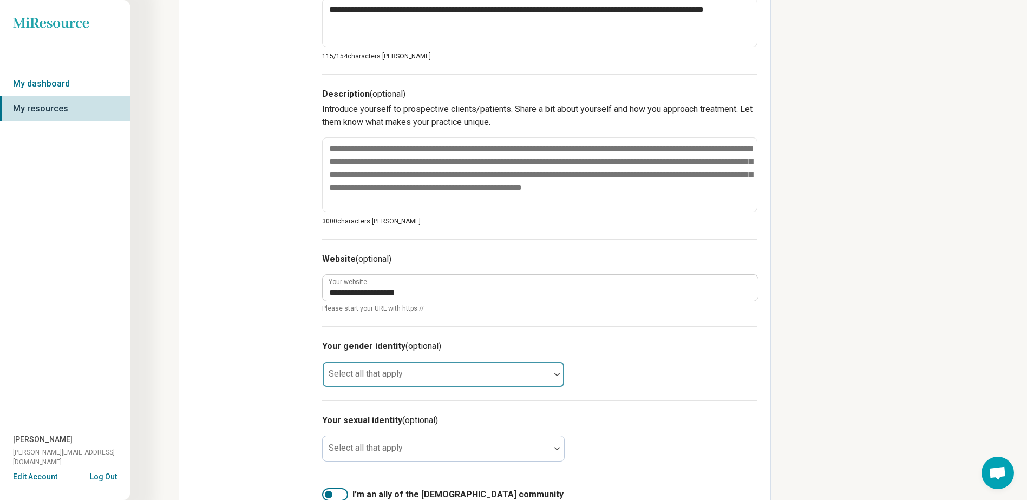
click at [372, 368] on div "Select all that apply" at bounding box center [443, 374] width 242 height 26
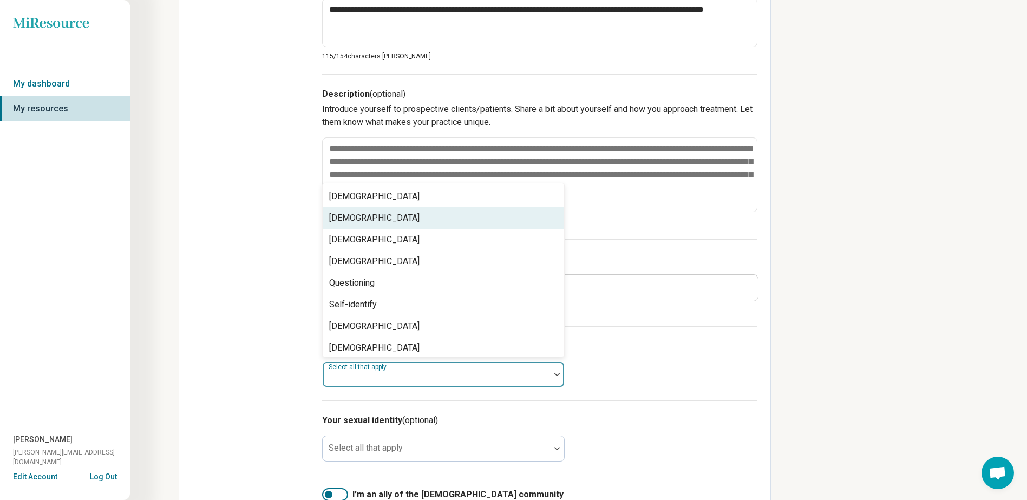
click at [385, 220] on div "Cisgender Woman" at bounding box center [374, 218] width 90 height 13
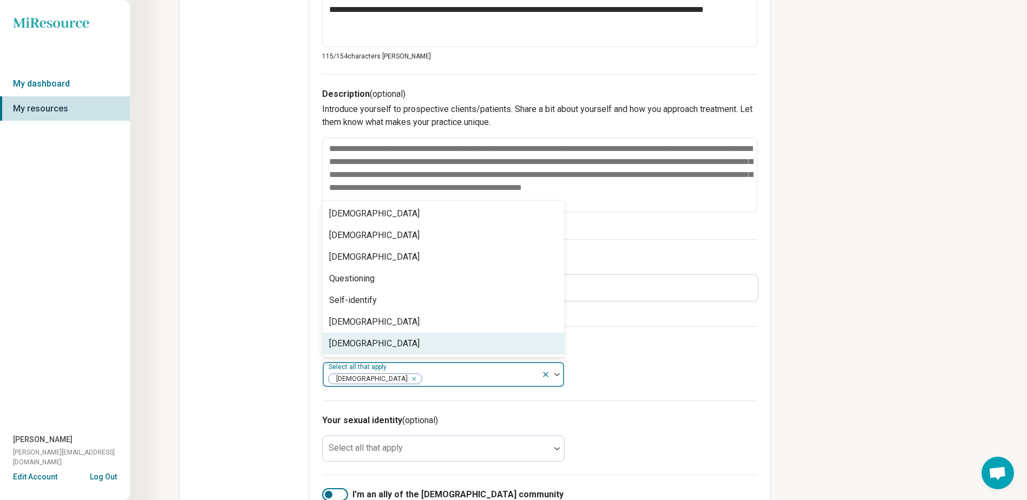
click at [266, 406] on div "Edit profile General Specialty Credentials Location Payment Schedule Profile co…" at bounding box center [244, 202] width 130 height 948
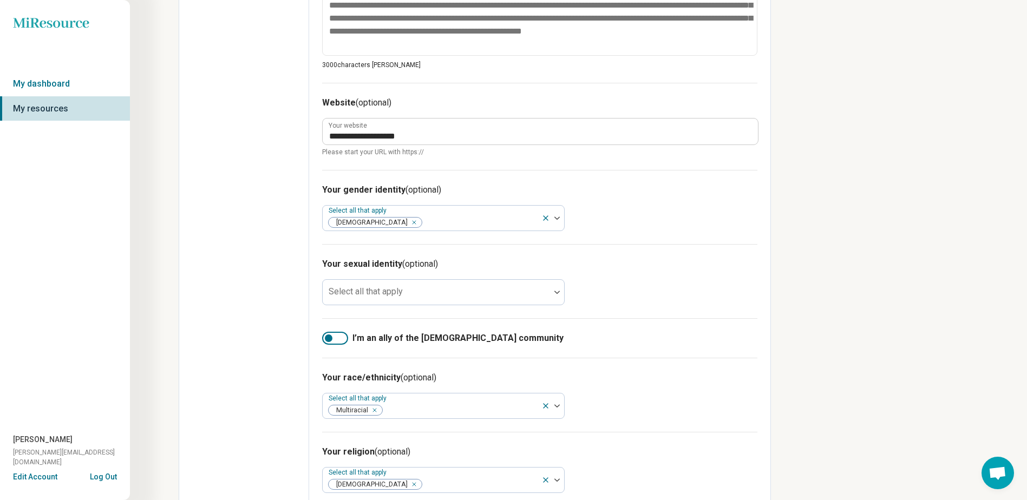
scroll to position [487, 0]
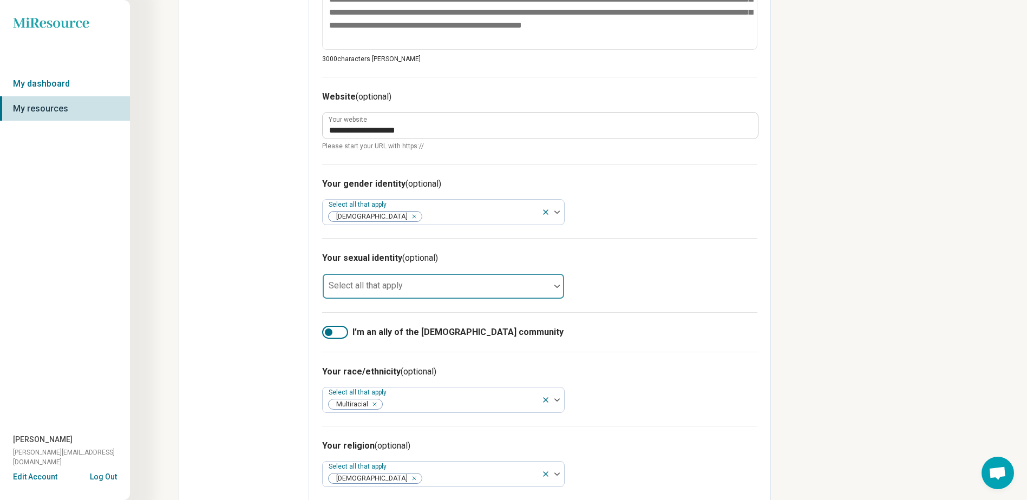
click at [416, 281] on div at bounding box center [436, 286] width 227 height 24
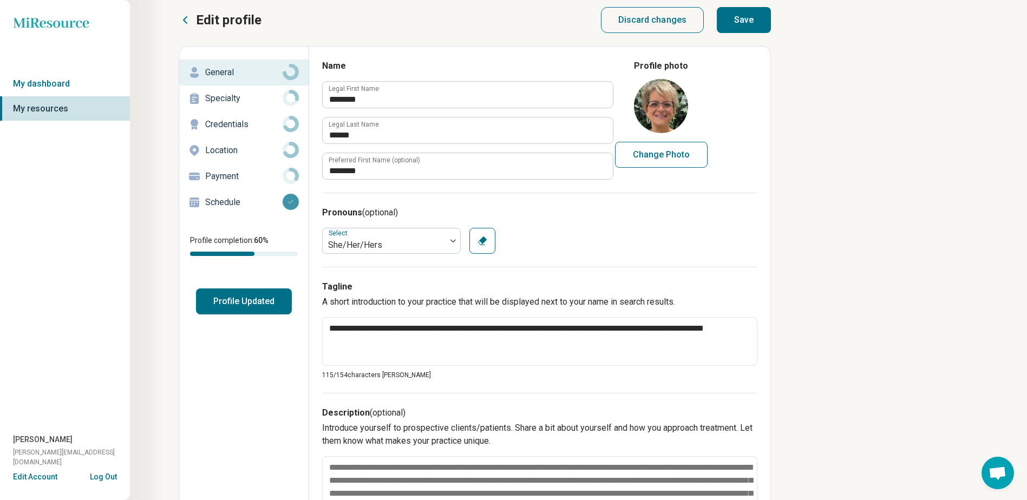
scroll to position [0, 0]
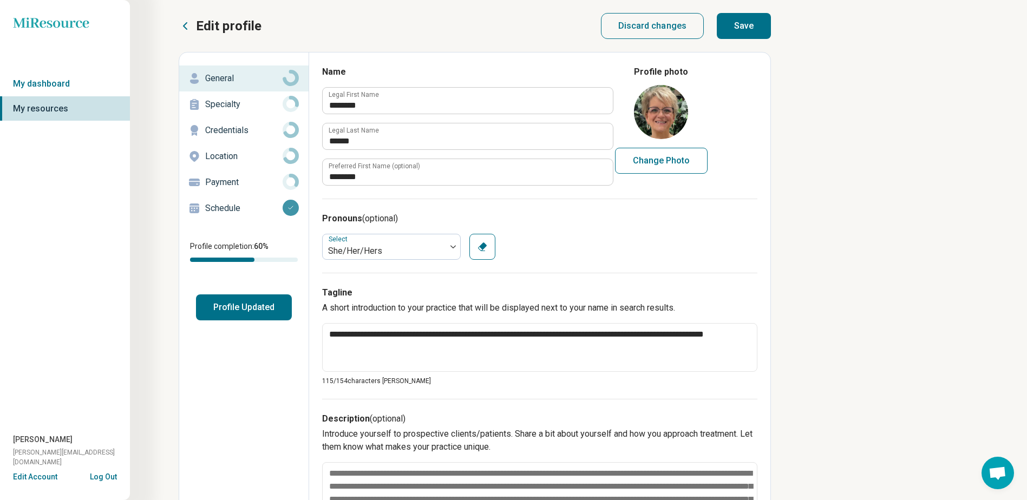
click at [751, 27] on button "Save" at bounding box center [743, 26] width 54 height 26
click at [743, 27] on button "Save" at bounding box center [743, 26] width 54 height 26
type textarea "*"
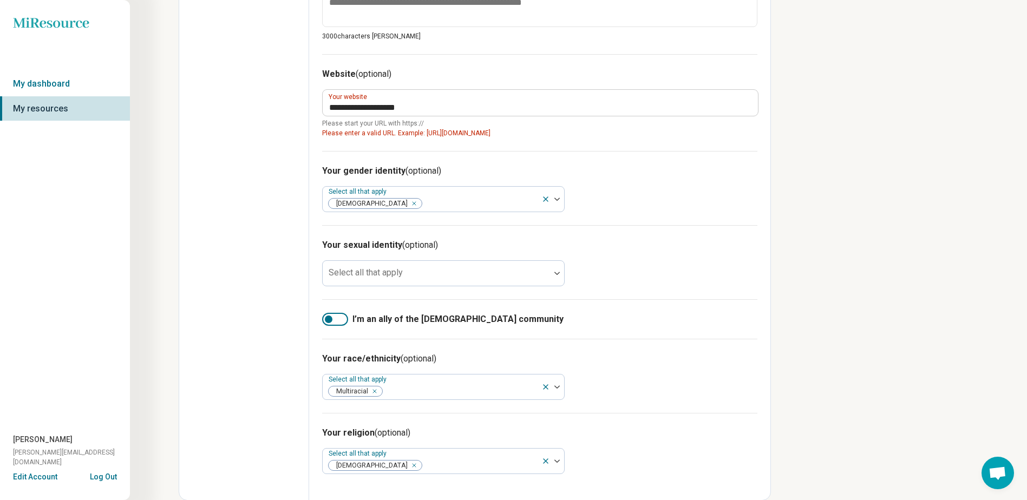
scroll to position [510, 0]
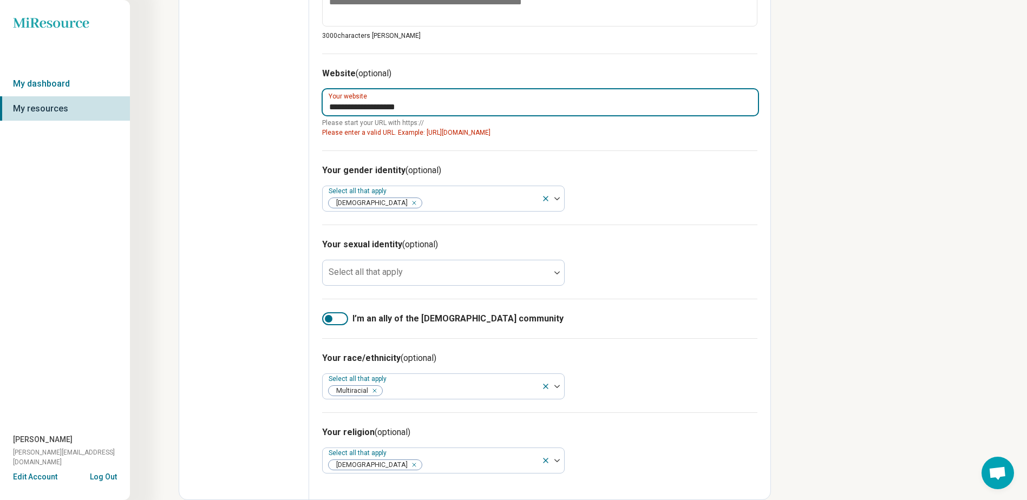
click at [428, 108] on input "**********" at bounding box center [540, 102] width 435 height 26
click at [332, 106] on input "**********" at bounding box center [540, 102] width 435 height 26
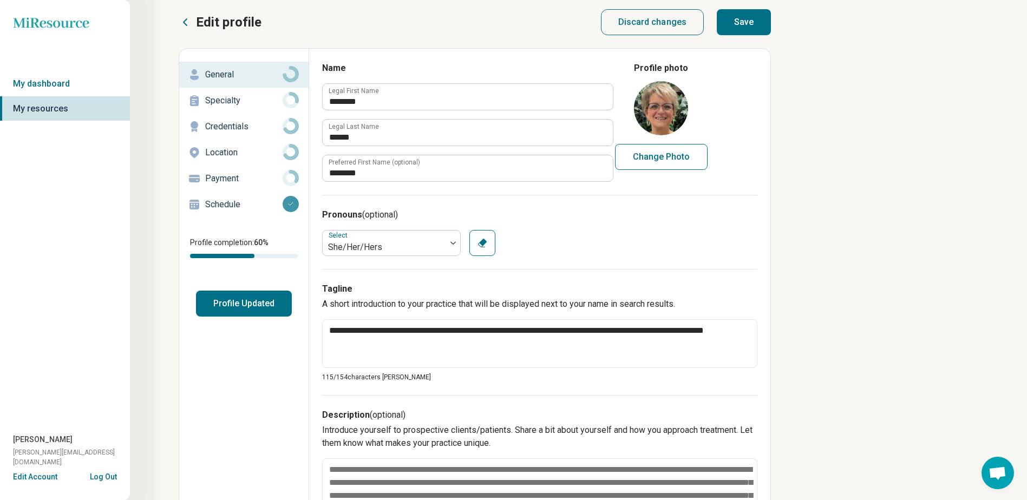
scroll to position [0, 0]
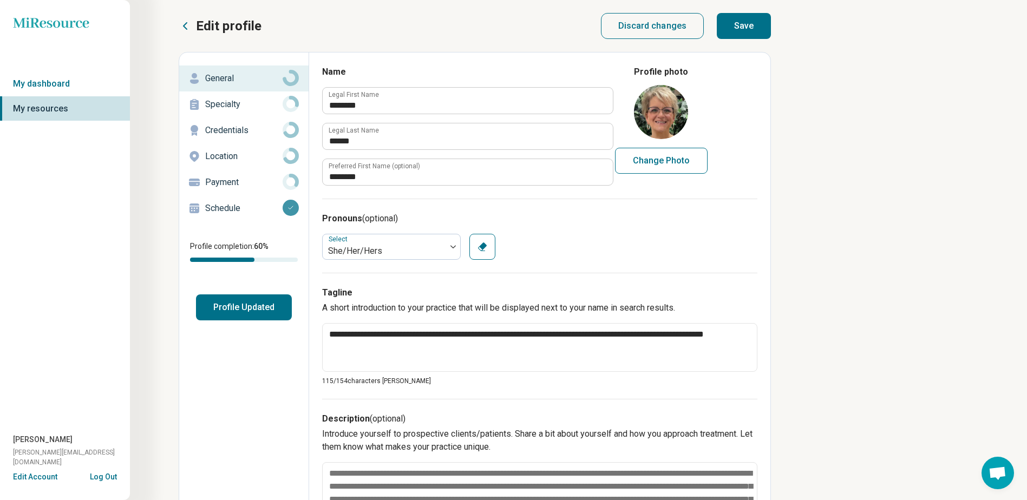
type input "**********"
click at [739, 21] on button "Save" at bounding box center [743, 26] width 54 height 26
click at [236, 105] on p "Specialty" at bounding box center [243, 104] width 77 height 13
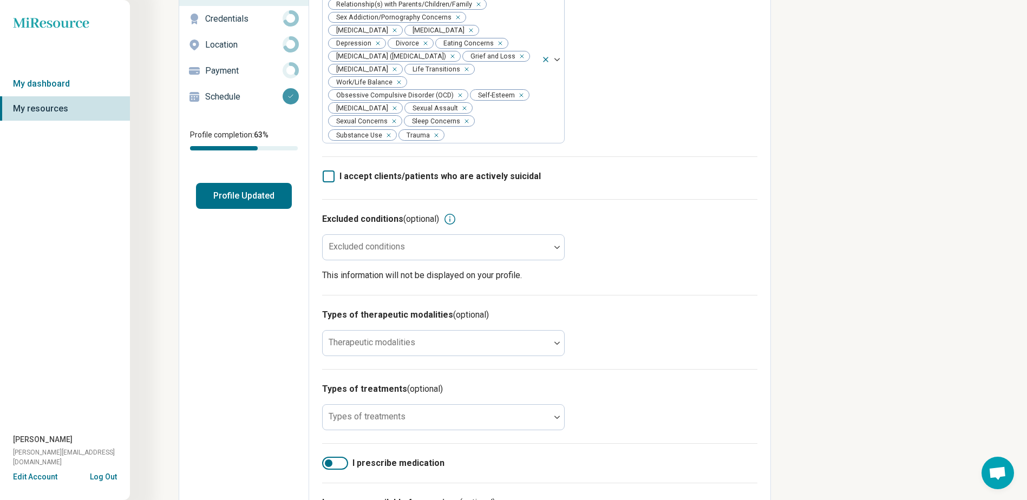
scroll to position [162, 0]
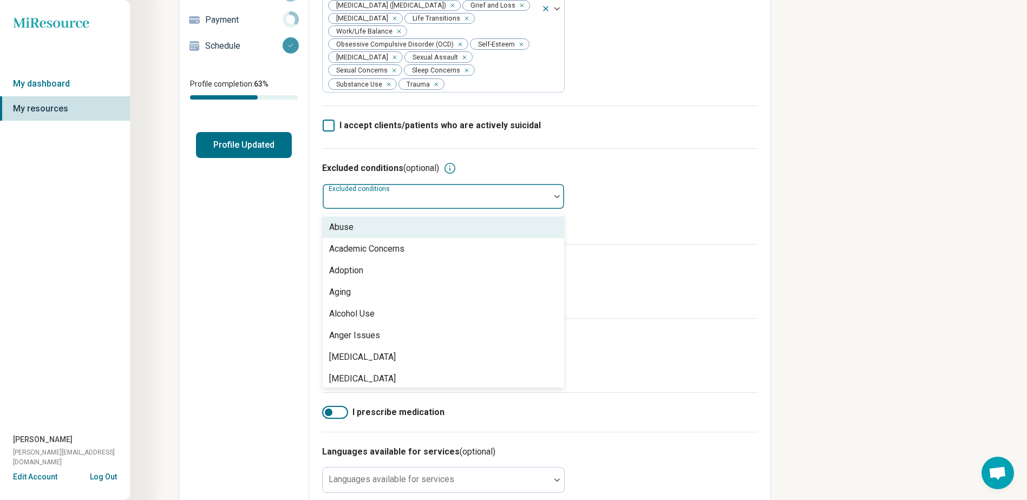
click at [550, 195] on div at bounding box center [557, 196] width 14 height 3
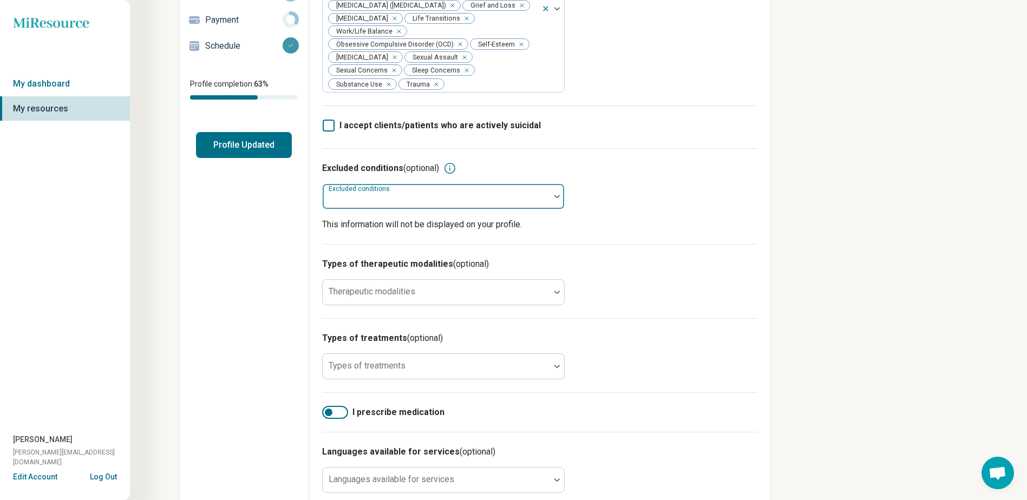
click at [550, 195] on div at bounding box center [557, 196] width 14 height 3
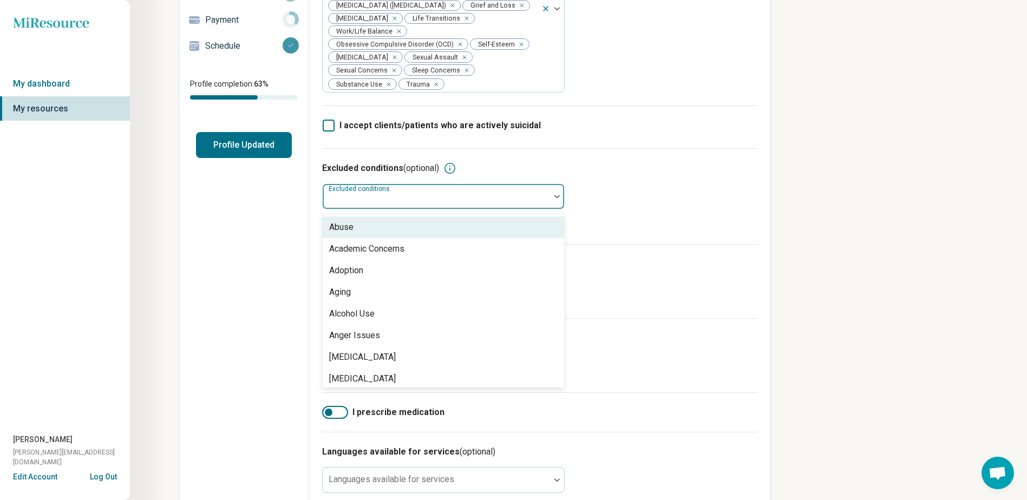
click at [550, 195] on div at bounding box center [557, 196] width 14 height 3
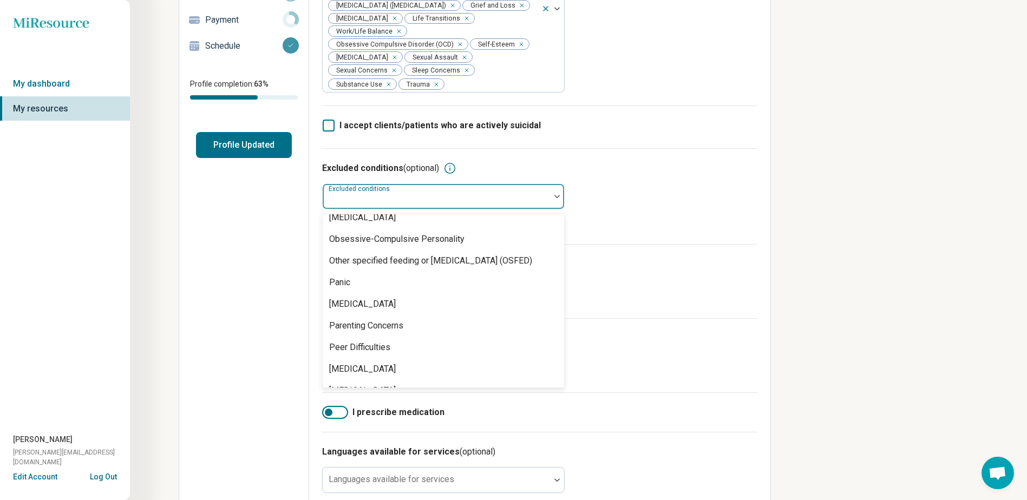
scroll to position [1028, 0]
click at [833, 261] on div "Miresource logo My dashboard My resources Rochelle Lowry rochelle@btbehavioral.…" at bounding box center [513, 259] width 1027 height 842
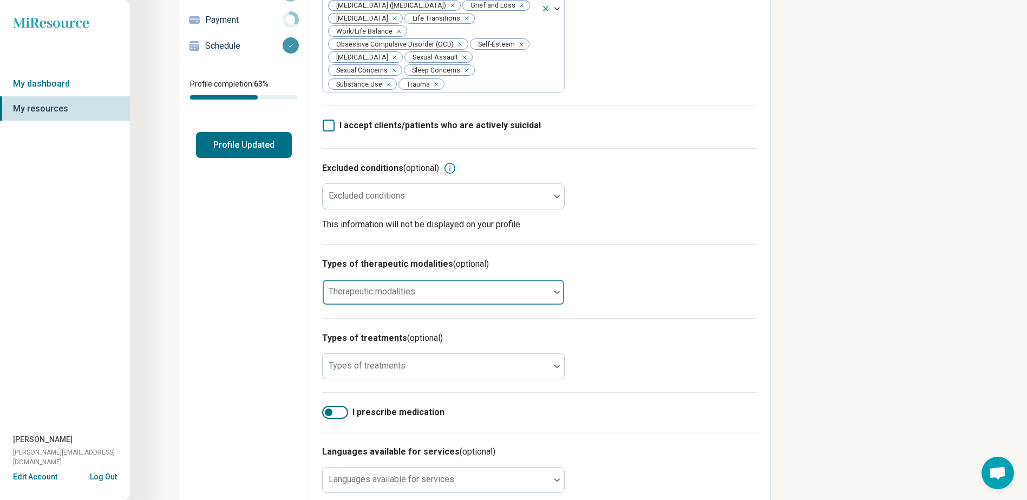
click at [534, 289] on div at bounding box center [436, 296] width 219 height 15
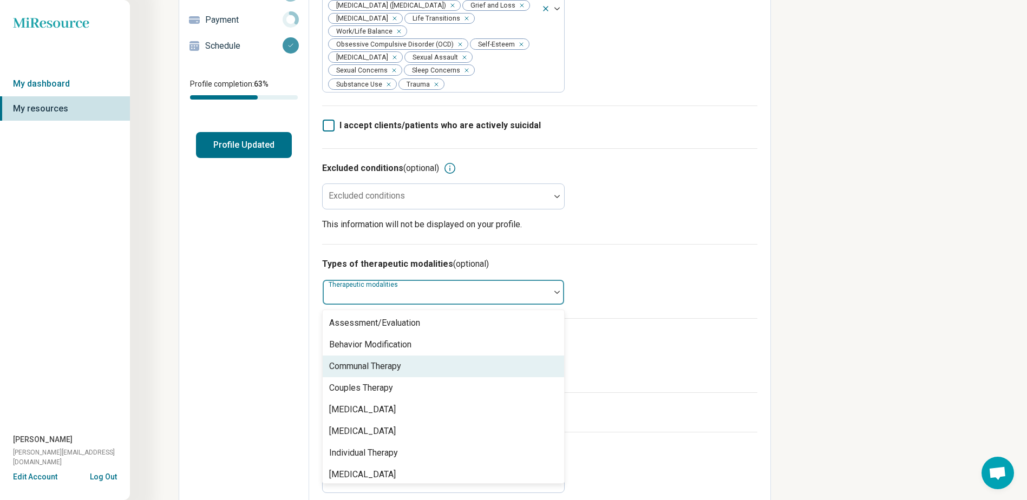
scroll to position [4, 0]
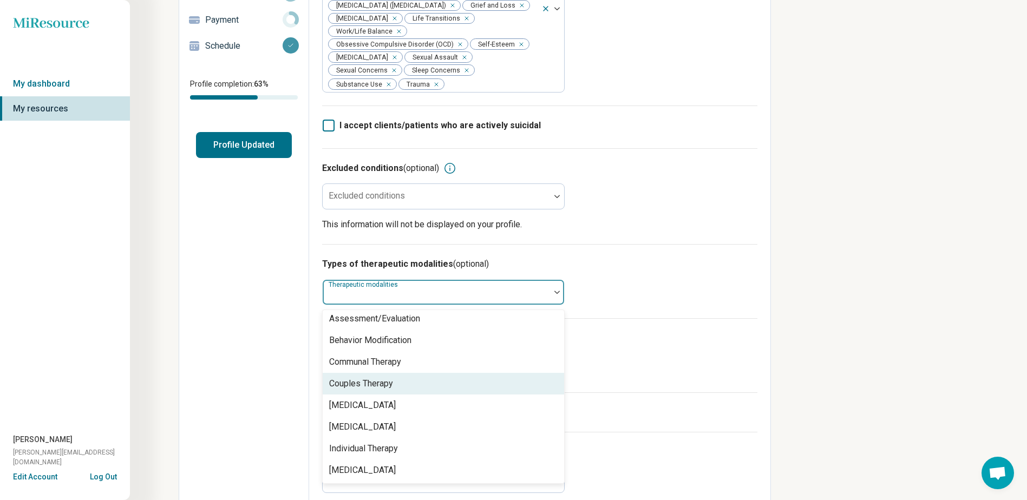
click at [451, 373] on div "Couples Therapy" at bounding box center [443, 384] width 241 height 22
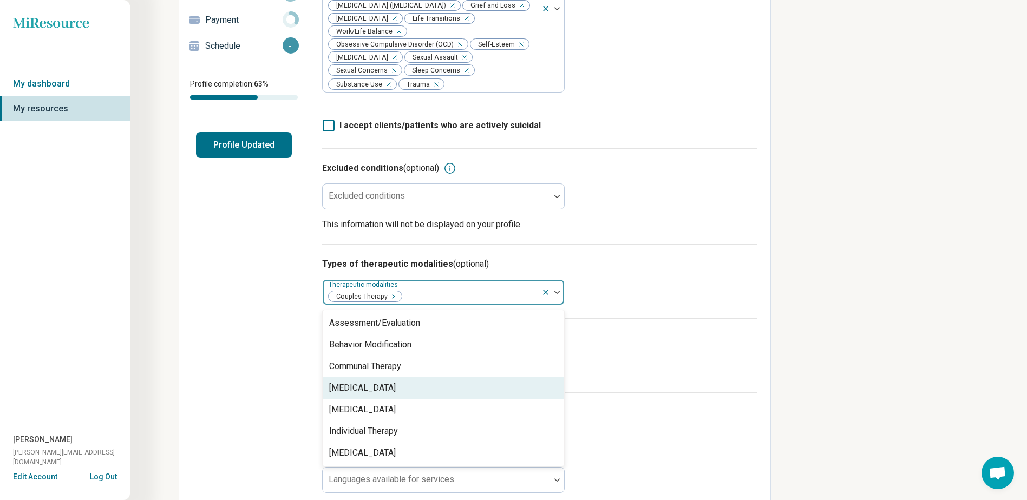
scroll to position [0, 0]
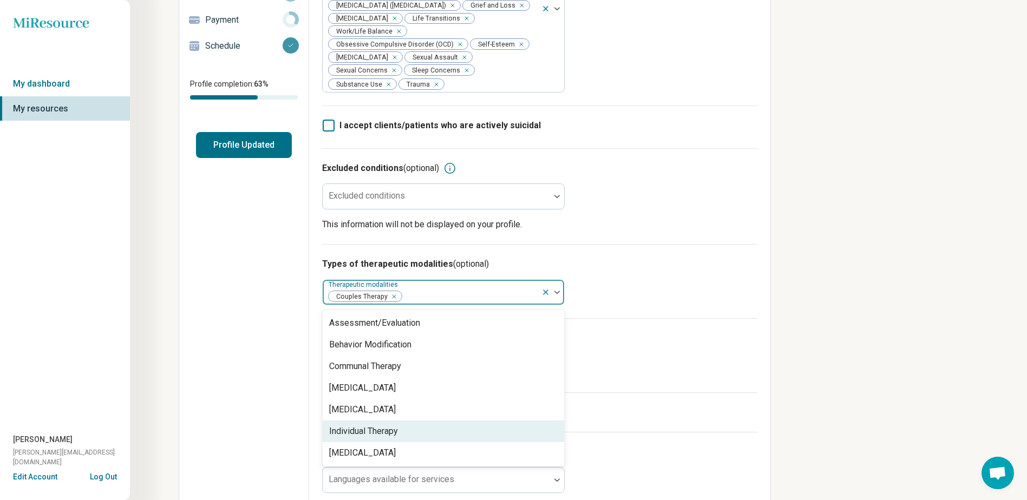
click at [436, 420] on div "Individual Therapy" at bounding box center [443, 431] width 241 height 22
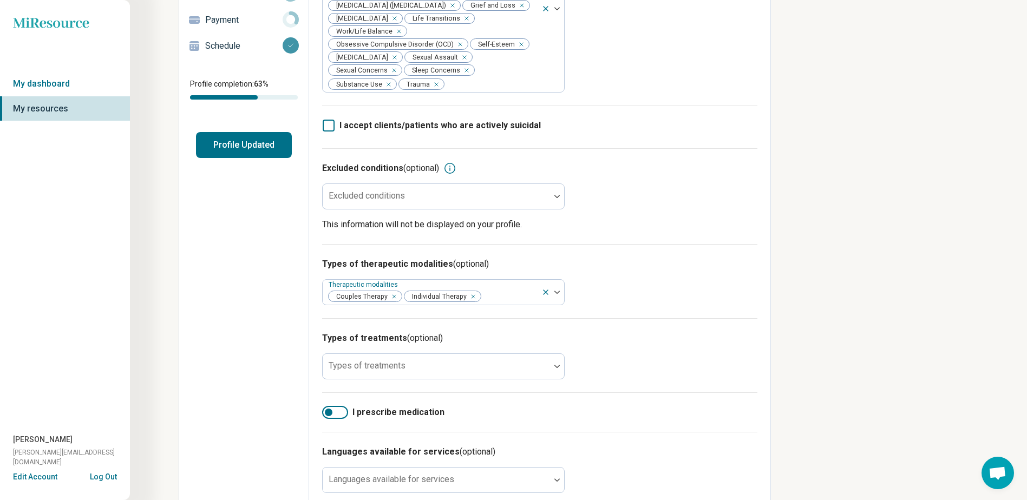
click at [785, 337] on div "Miresource logo My dashboard My resources Rochelle Lowry rochelle@btbehavioral.…" at bounding box center [513, 259] width 1027 height 842
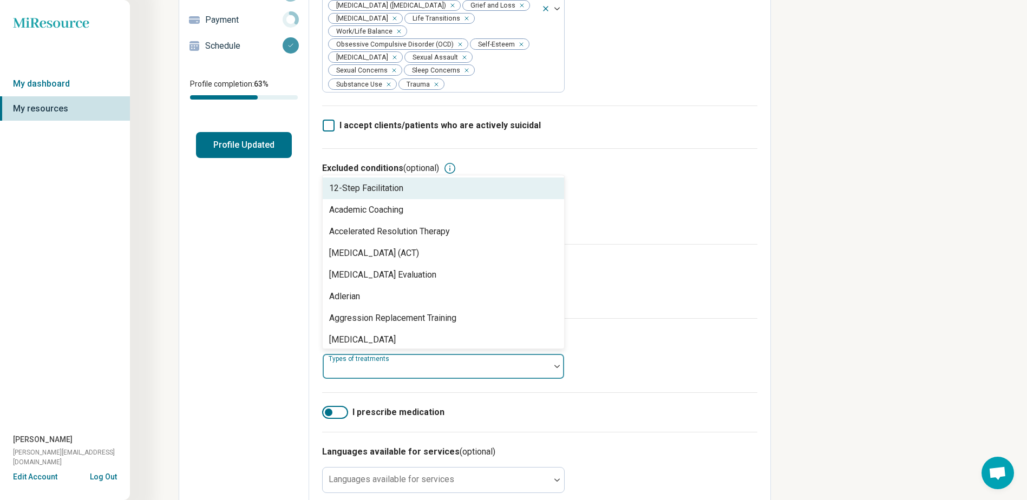
click at [408, 354] on div at bounding box center [436, 366] width 227 height 24
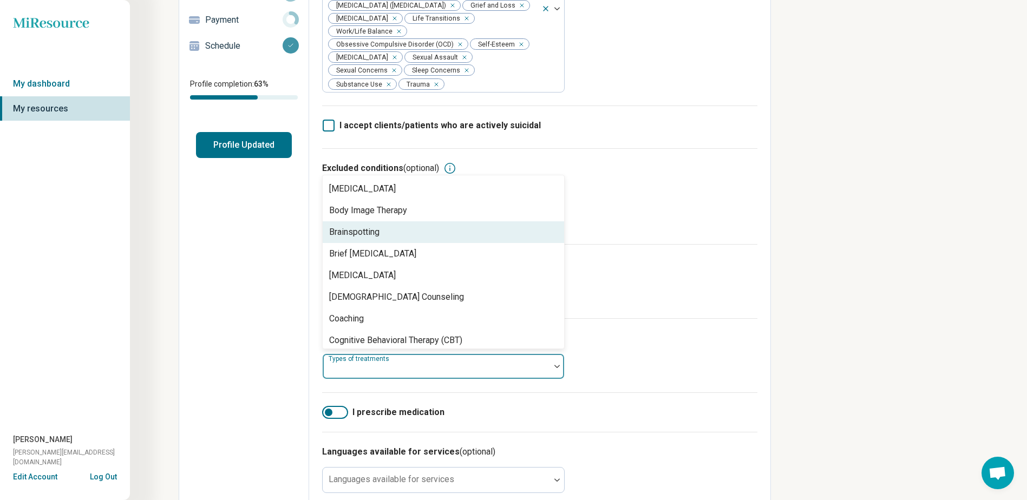
scroll to position [325, 0]
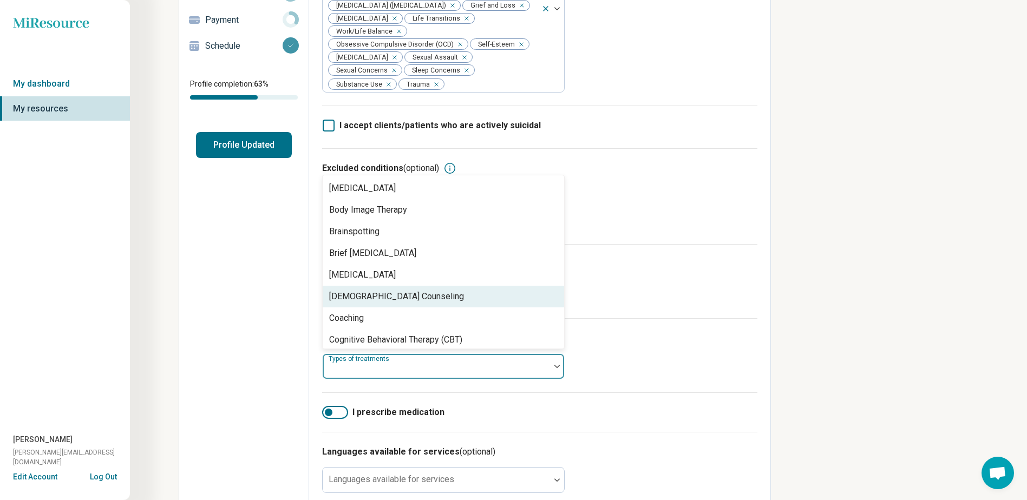
click at [407, 286] on div "Christian Counseling" at bounding box center [443, 297] width 241 height 22
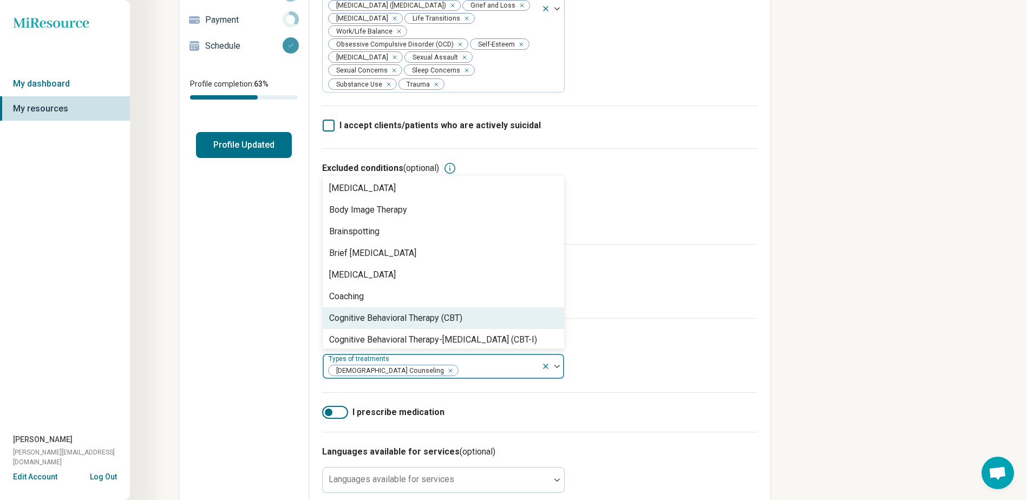
click at [429, 312] on div "Cognitive Behavioral Therapy (CBT)" at bounding box center [395, 318] width 133 height 13
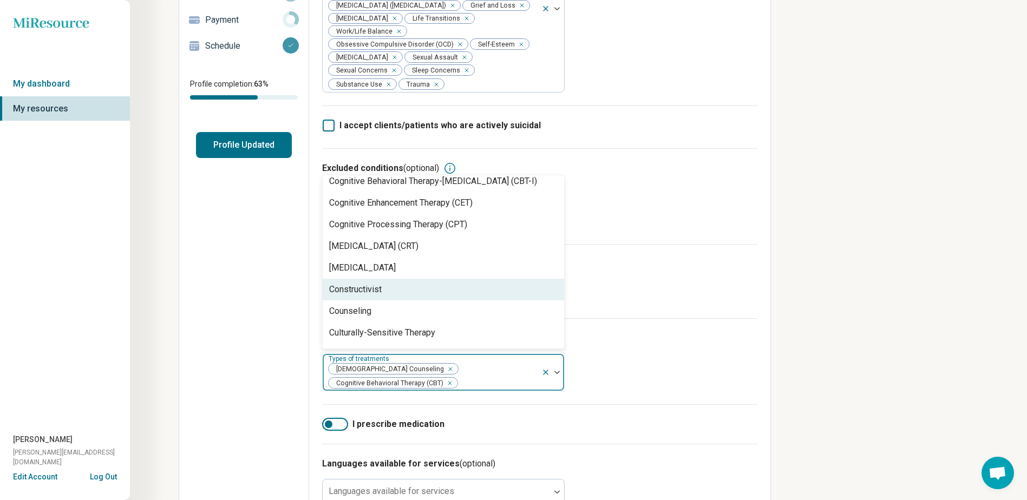
scroll to position [487, 0]
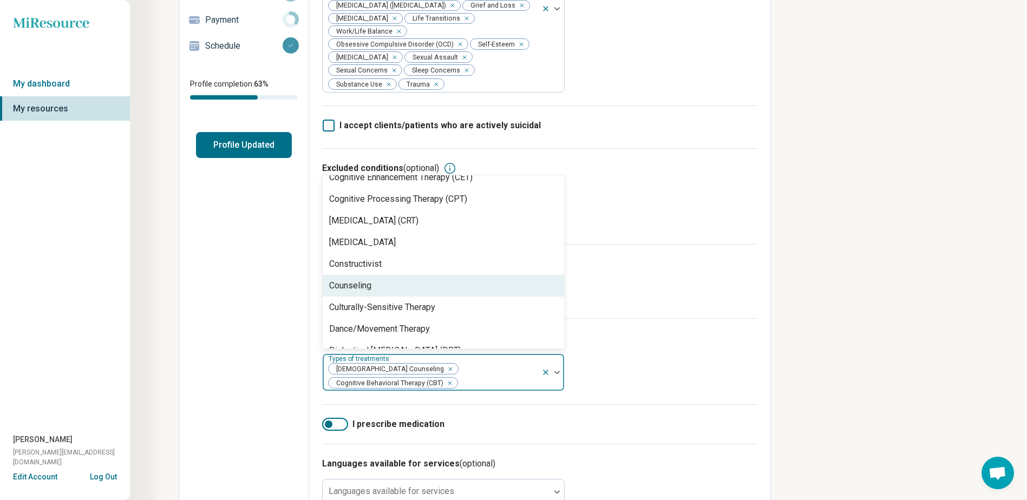
click at [420, 275] on div "Counseling" at bounding box center [443, 286] width 241 height 22
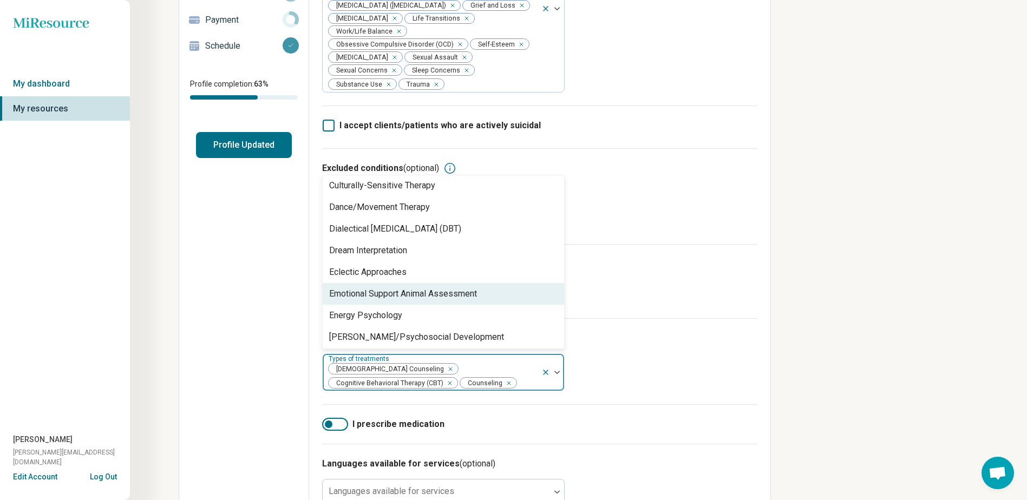
scroll to position [595, 0]
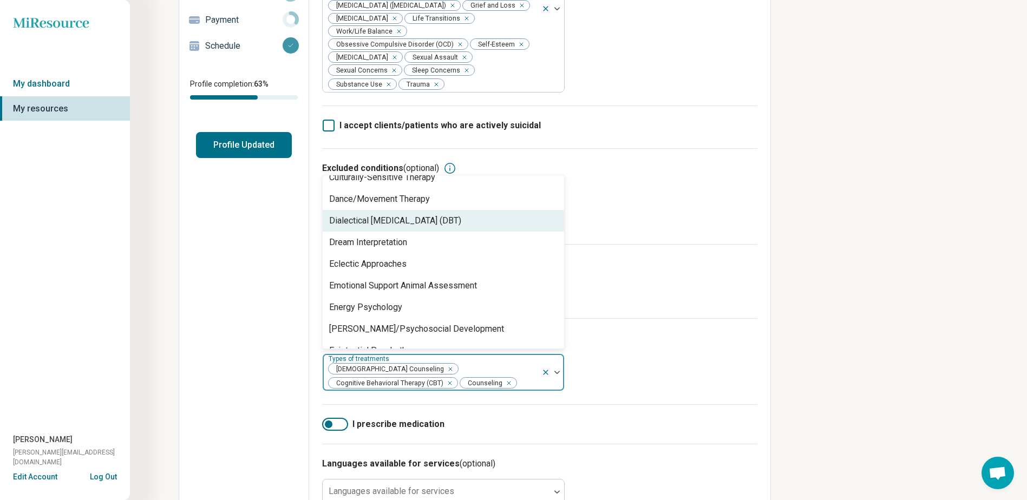
click at [426, 214] on div "Dialectical Behavior Therapy (DBT)" at bounding box center [395, 220] width 132 height 13
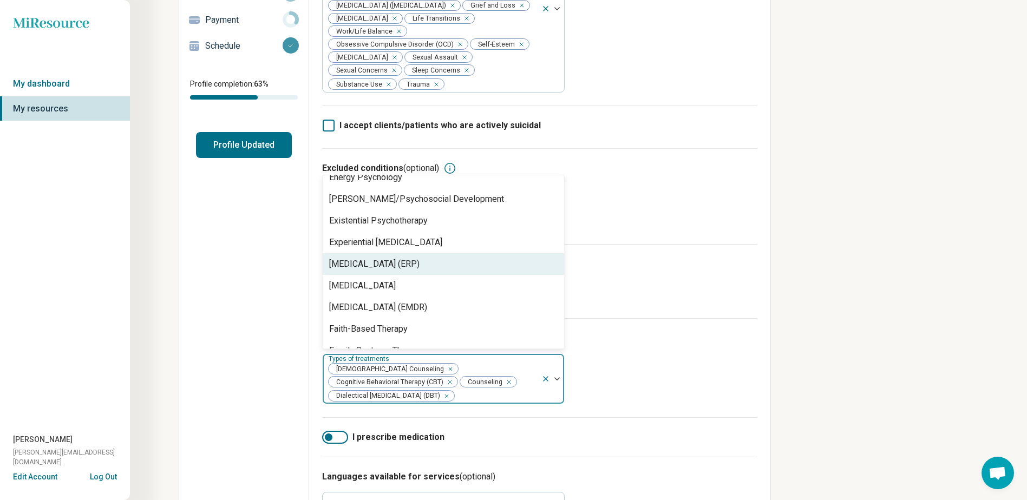
scroll to position [758, 0]
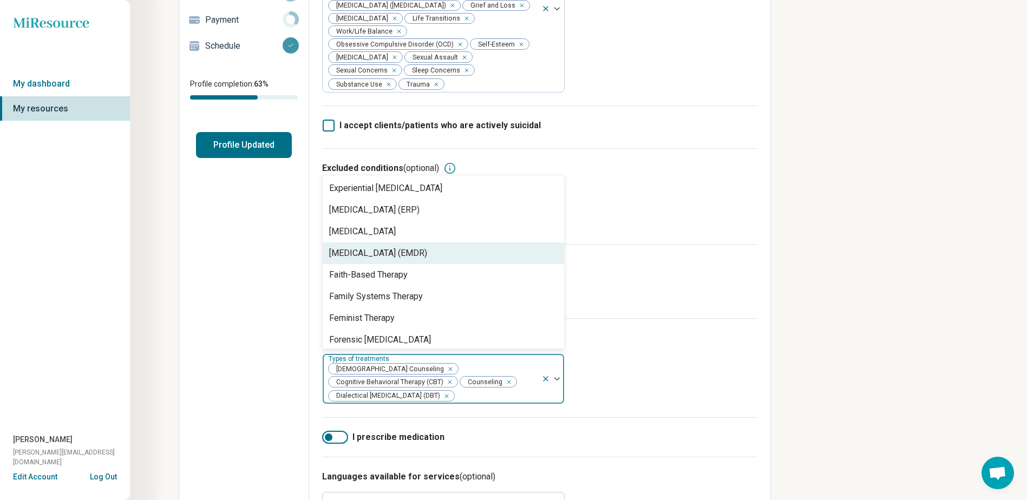
click at [427, 247] on div "Eye Movement Desensitization and Reprocessing (EMDR)" at bounding box center [378, 253] width 98 height 13
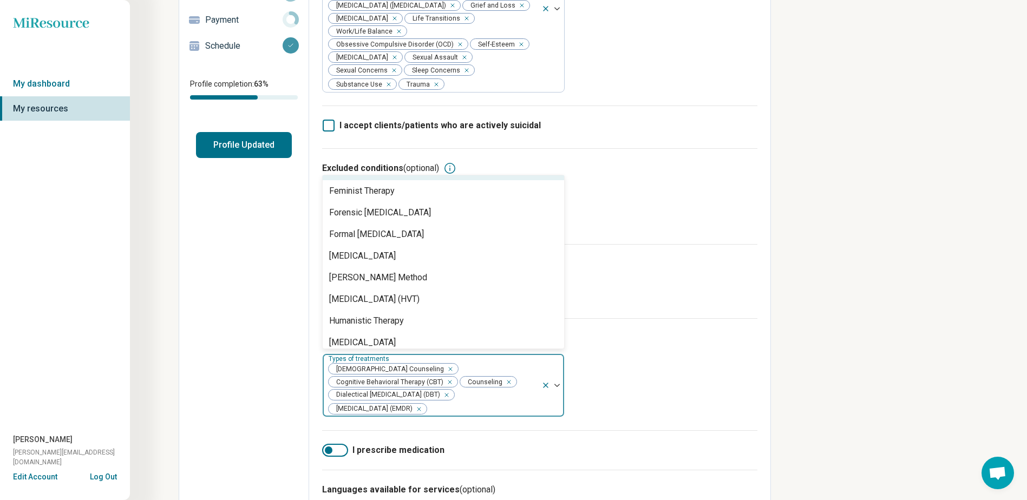
scroll to position [866, 0]
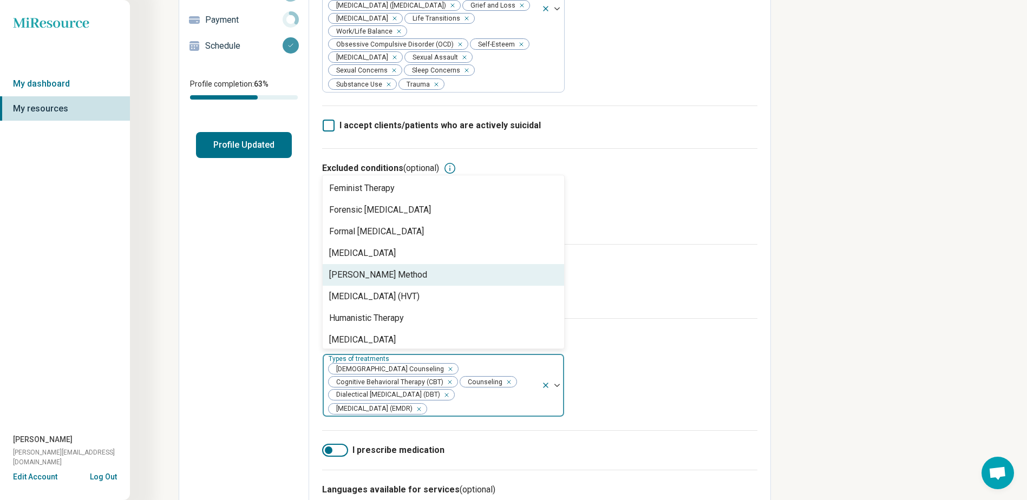
click at [512, 264] on div "Gottman Method" at bounding box center [443, 275] width 241 height 22
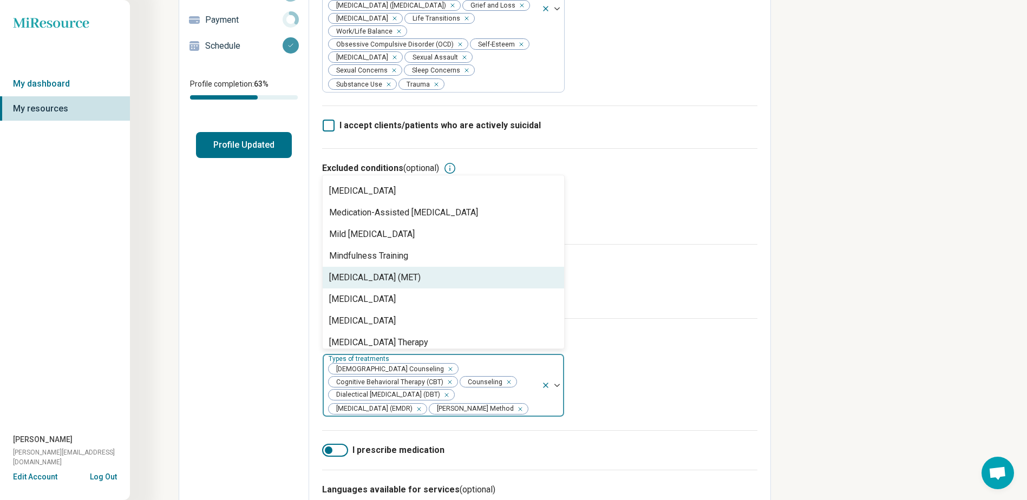
scroll to position [1299, 0]
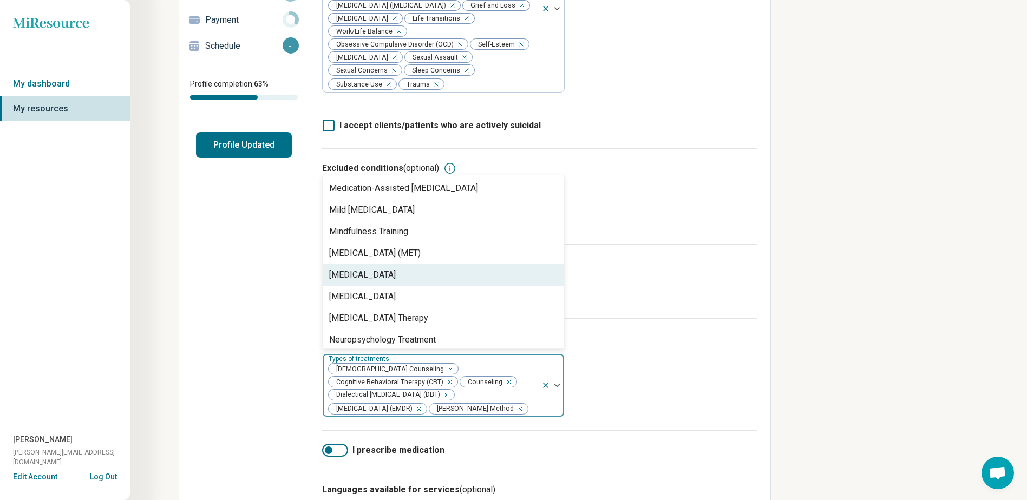
click at [512, 264] on div "Motivational Interviewing" at bounding box center [443, 275] width 241 height 22
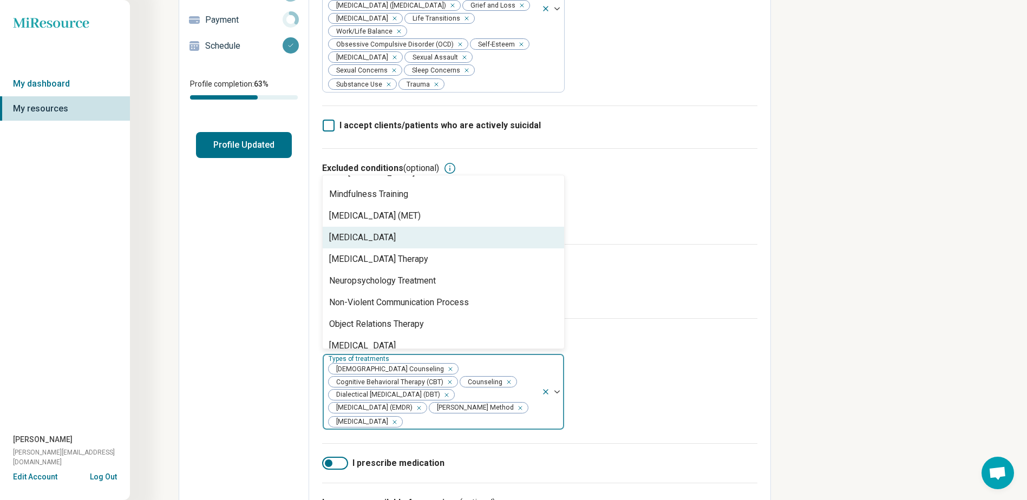
scroll to position [1353, 0]
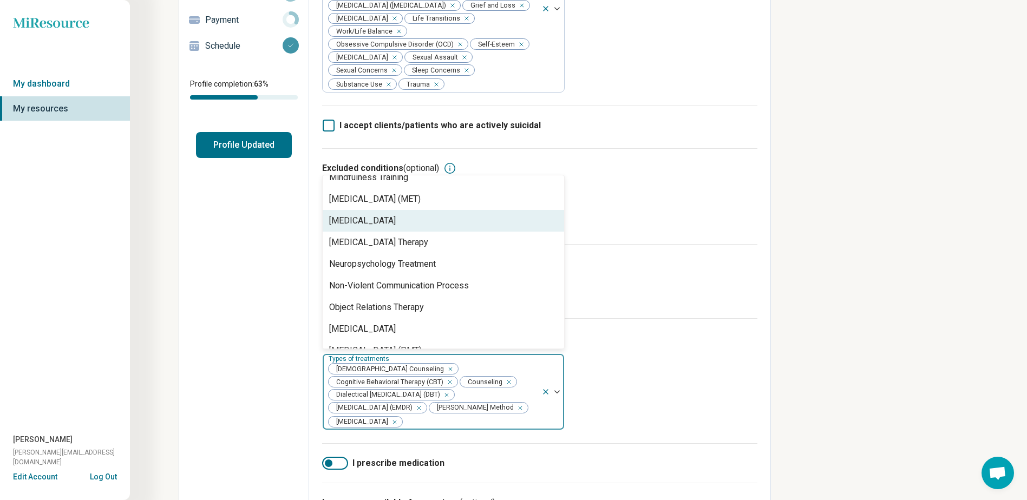
click at [497, 213] on div "Narrative Therapy" at bounding box center [443, 221] width 241 height 22
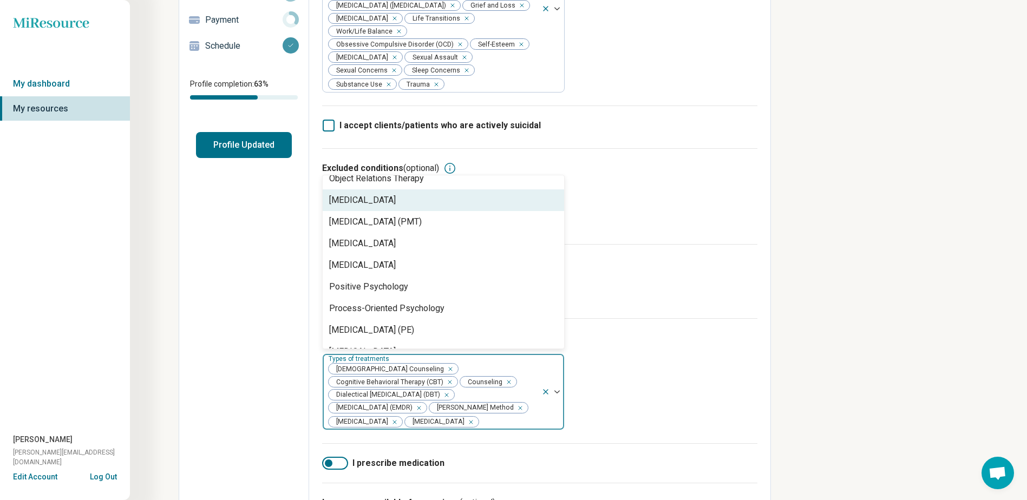
scroll to position [1461, 0]
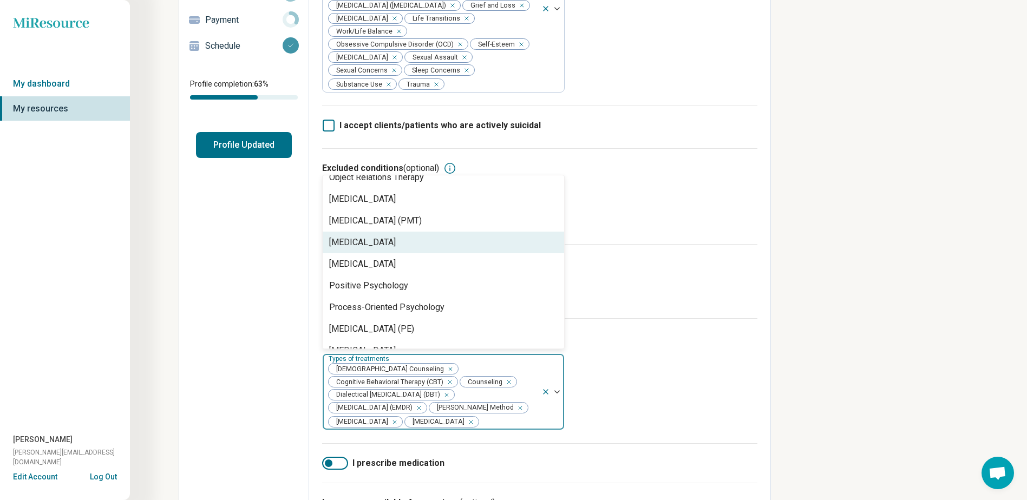
click at [492, 239] on div "Person-Centered Therapy" at bounding box center [443, 243] width 241 height 22
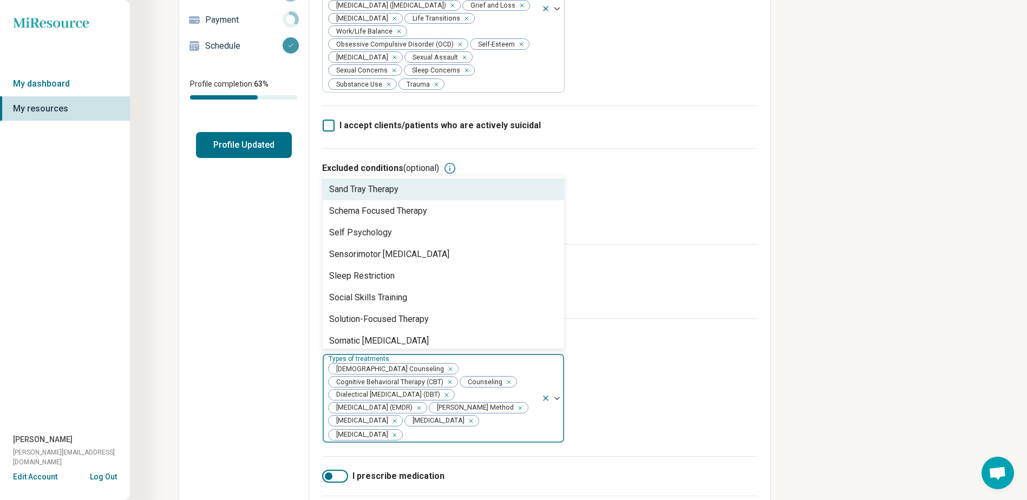
scroll to position [1732, 0]
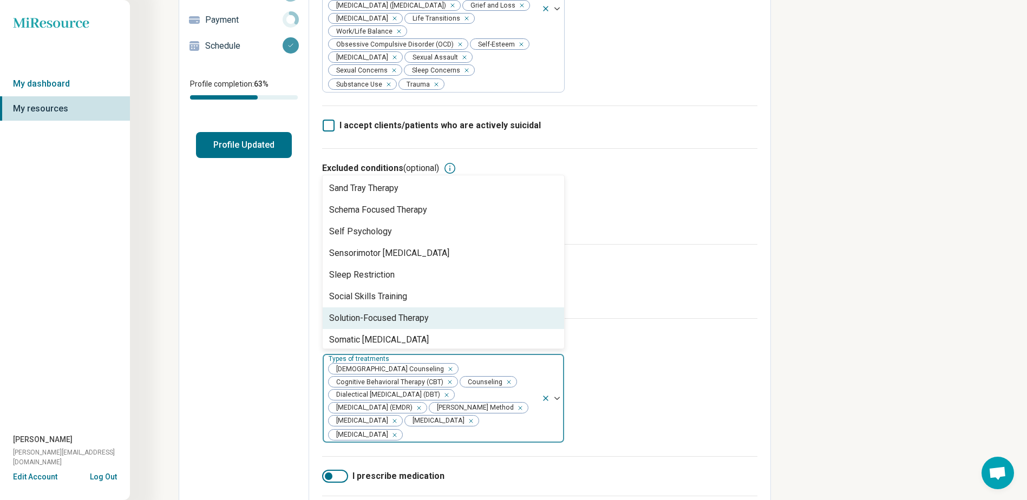
click at [484, 310] on div "Solution-Focused Therapy" at bounding box center [443, 318] width 241 height 22
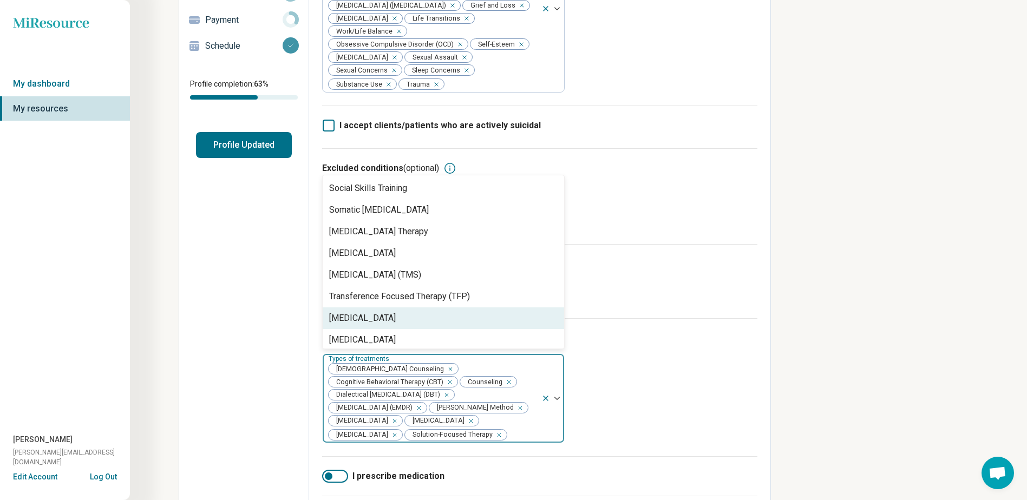
scroll to position [1866, 0]
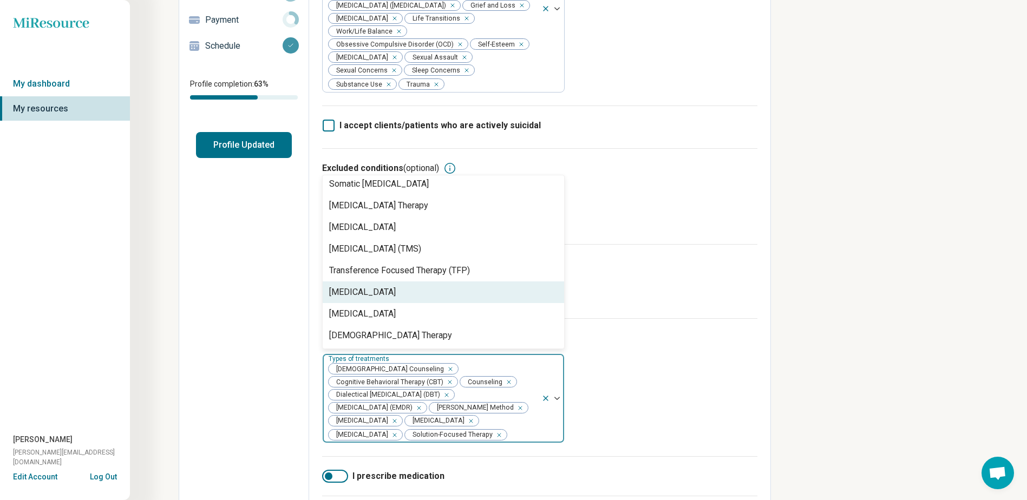
click at [396, 286] on div "Trauma-Focused Cognitive Behavioral Therapy" at bounding box center [362, 292] width 67 height 13
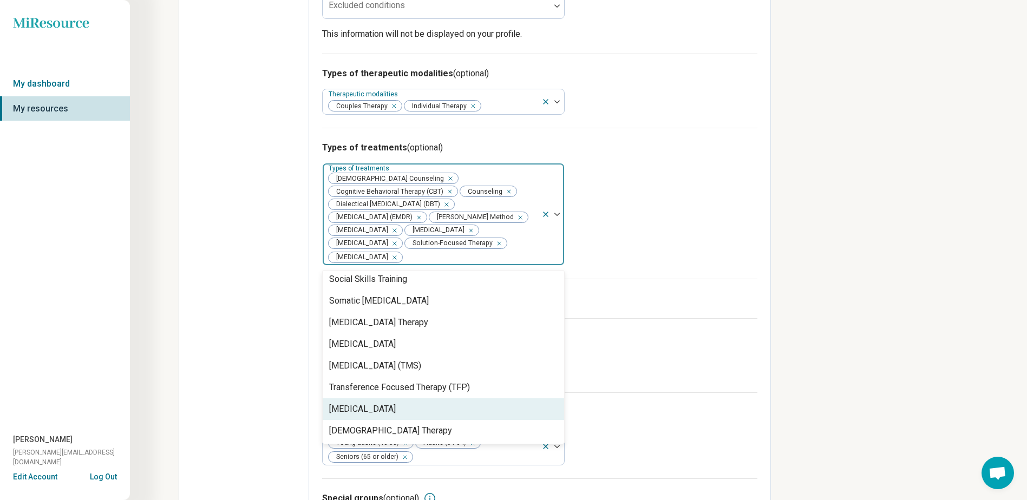
scroll to position [379, 0]
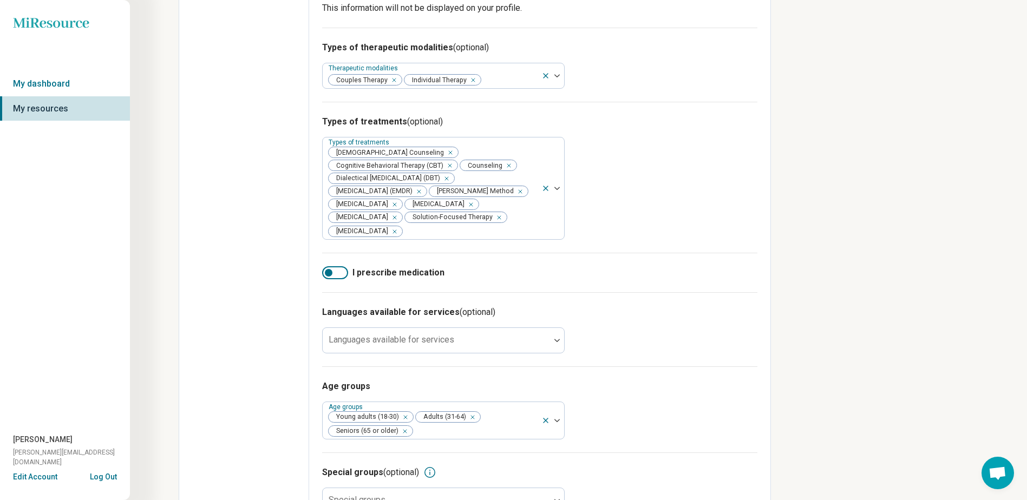
click at [784, 364] on div "Miresource logo My dashboard My resources Rochelle Lowry rochelle@btbehavioral.…" at bounding box center [513, 80] width 1027 height 919
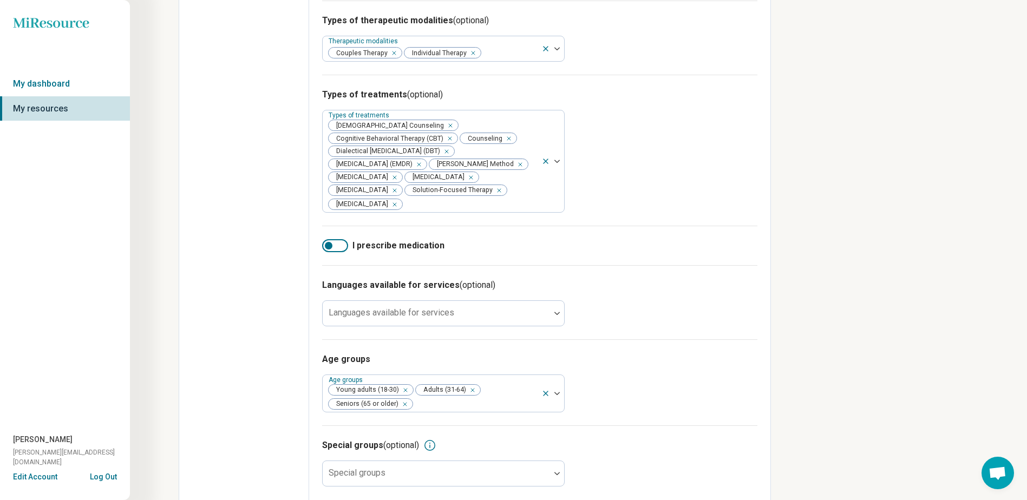
scroll to position [419, 0]
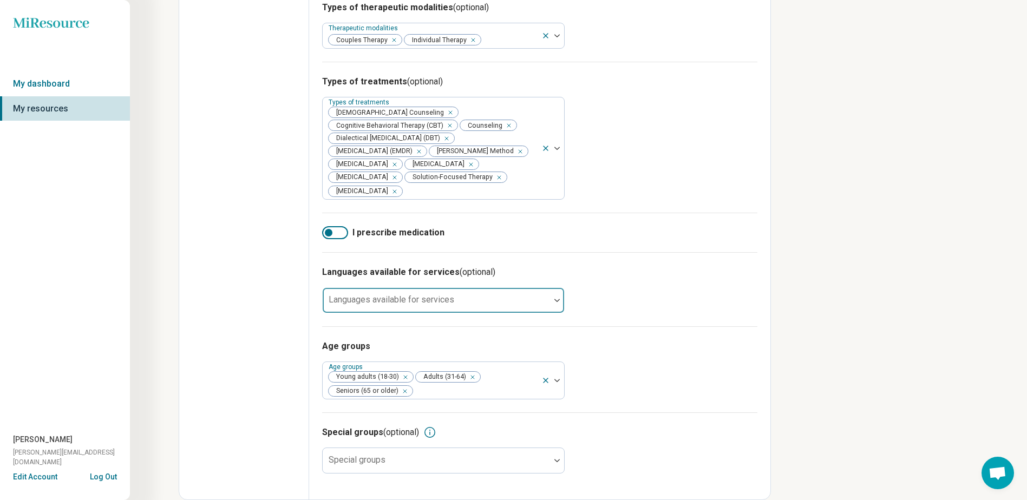
click at [483, 303] on div at bounding box center [436, 304] width 219 height 15
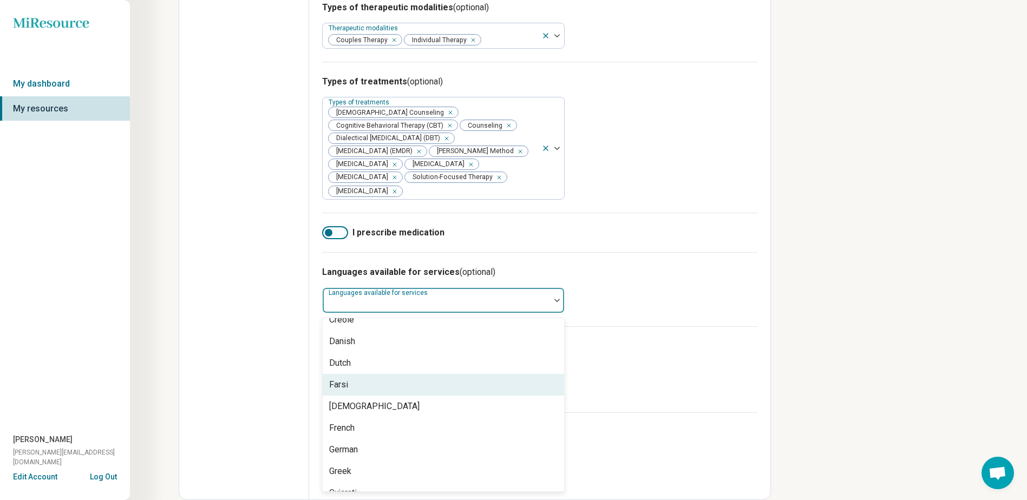
scroll to position [216, 0]
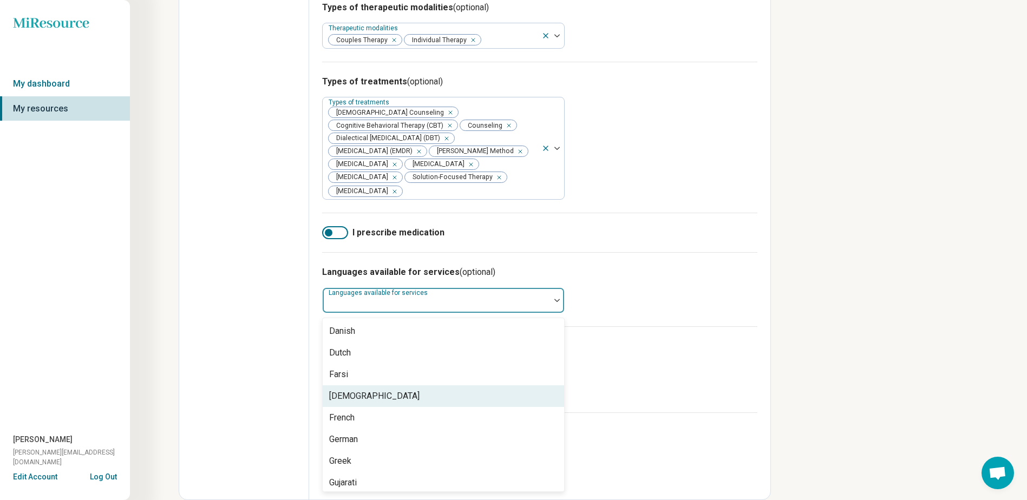
click at [872, 364] on div "Miresource logo My dashboard My resources Rochelle Lowry rochelle@btbehavioral.…" at bounding box center [513, 40] width 1027 height 919
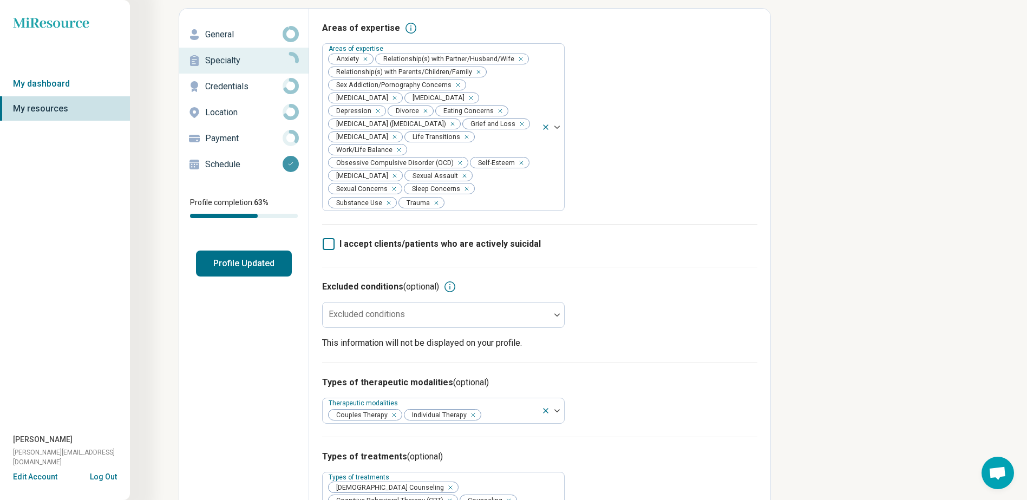
scroll to position [0, 0]
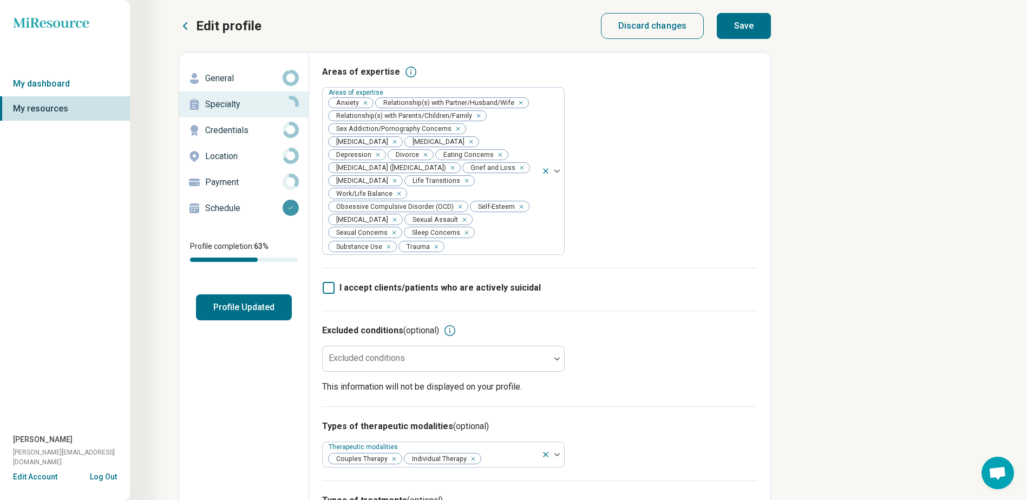
click at [749, 34] on button "Save" at bounding box center [743, 26] width 54 height 26
click at [212, 134] on p "Credentials" at bounding box center [243, 130] width 77 height 13
type textarea "*"
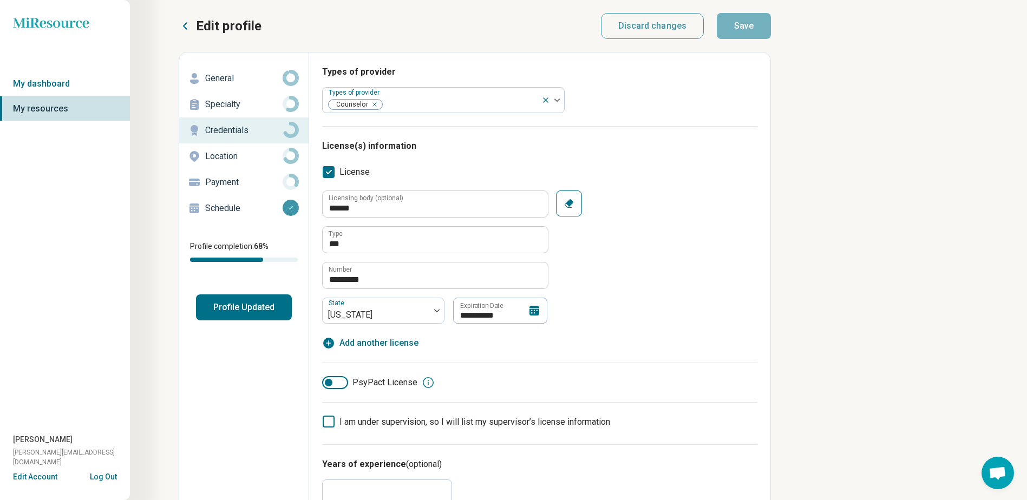
click at [219, 154] on p "Location" at bounding box center [243, 156] width 77 height 13
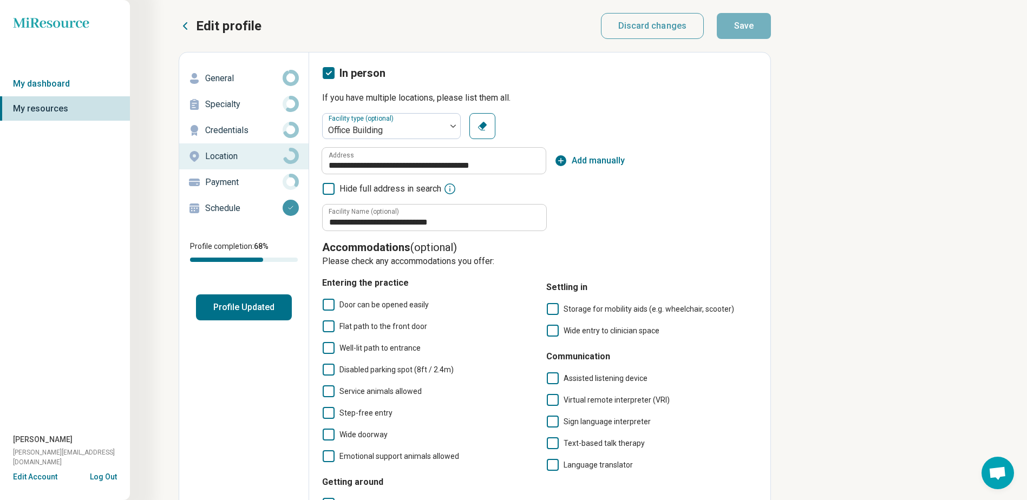
click at [219, 182] on p "Payment" at bounding box center [243, 182] width 77 height 13
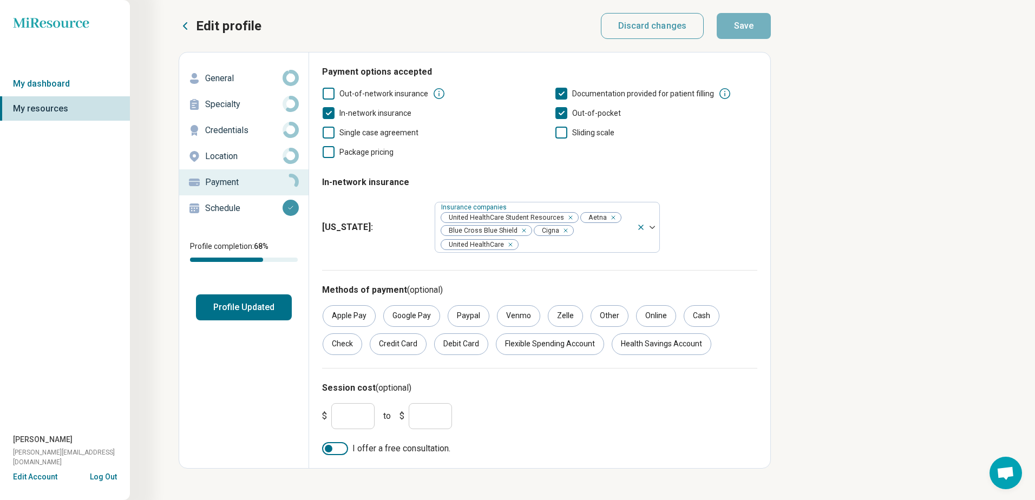
click at [429, 418] on input "*" at bounding box center [430, 416] width 43 height 26
click at [343, 414] on input "*" at bounding box center [352, 416] width 43 height 26
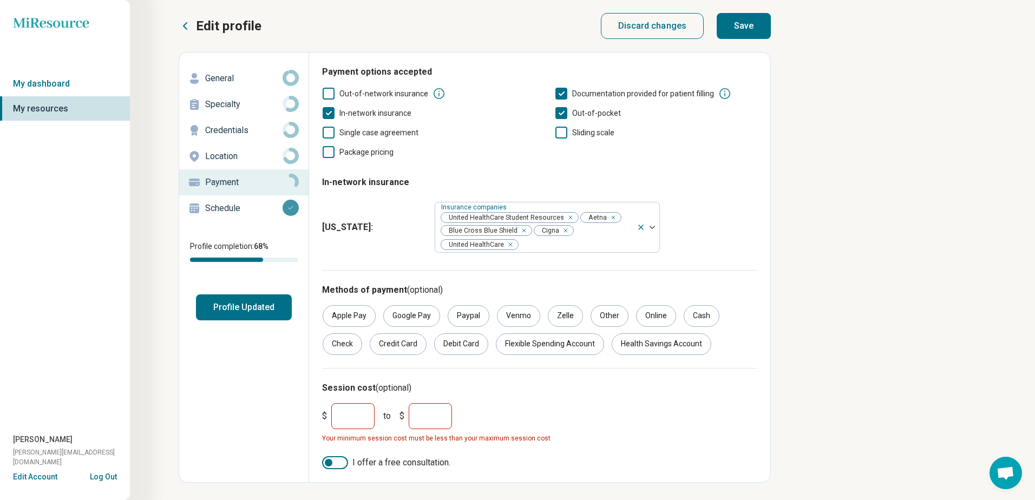
type input "***"
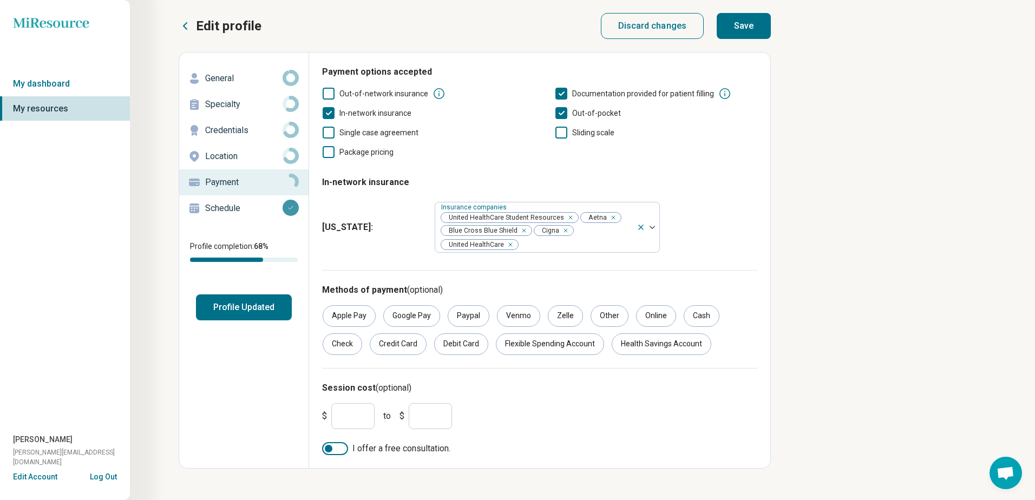
type input "***"
click at [744, 28] on button "Save" at bounding box center [743, 26] width 54 height 26
click at [687, 347] on div "Health Savings Account" at bounding box center [661, 344] width 100 height 22
click at [528, 347] on div "Flexible Spending Account" at bounding box center [550, 344] width 108 height 22
click at [699, 317] on div "Cash" at bounding box center [701, 316] width 36 height 22
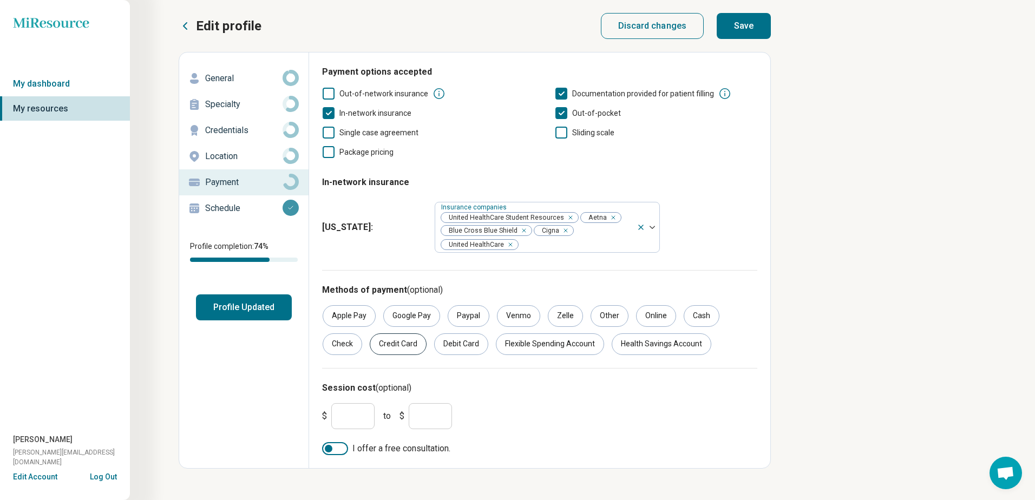
click at [398, 346] on div "Credit Card" at bounding box center [398, 344] width 57 height 22
click at [452, 347] on div "Debit Card" at bounding box center [461, 344] width 54 height 22
click at [735, 16] on button "Save" at bounding box center [743, 26] width 54 height 26
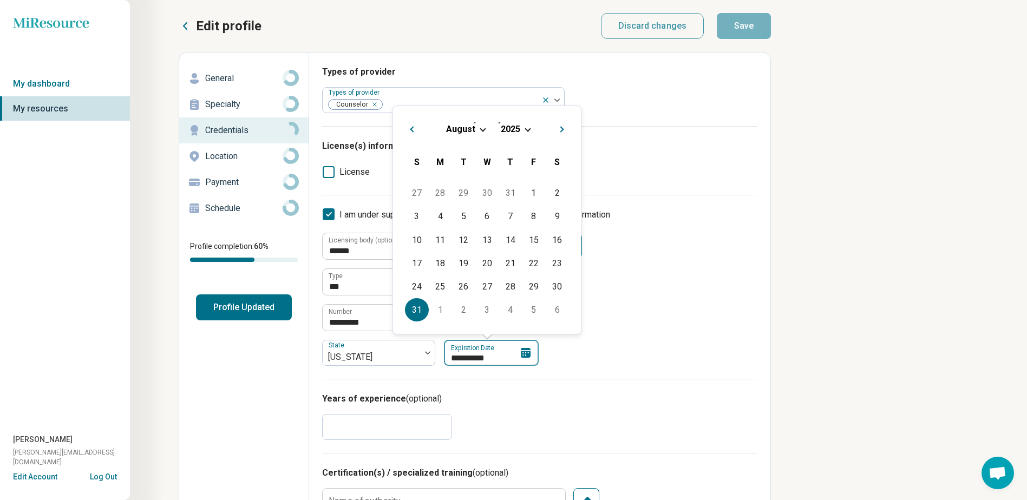
drag, startPoint x: 496, startPoint y: 357, endPoint x: 484, endPoint y: 357, distance: 12.4
click at [484, 357] on input "**********" at bounding box center [491, 353] width 95 height 26
type textarea "*"
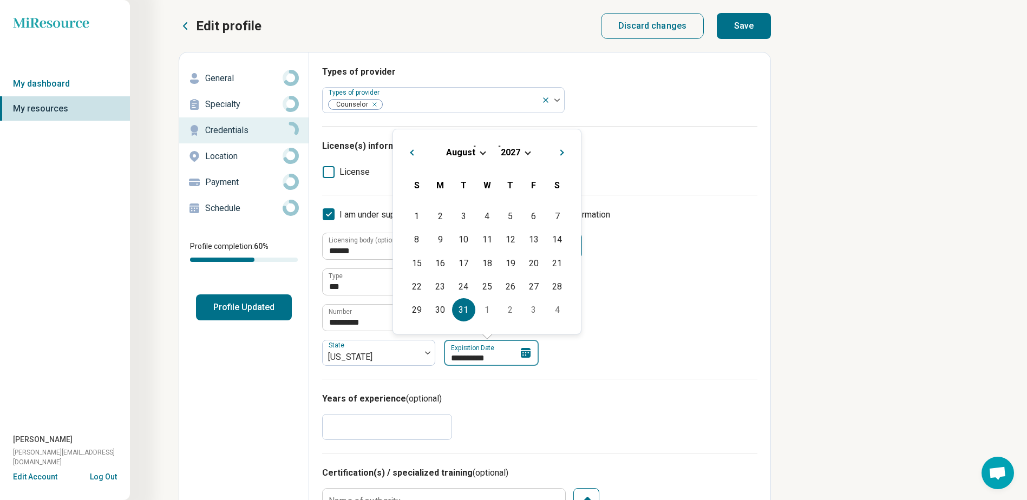
type input "**********"
click at [599, 329] on div "**********" at bounding box center [539, 299] width 435 height 133
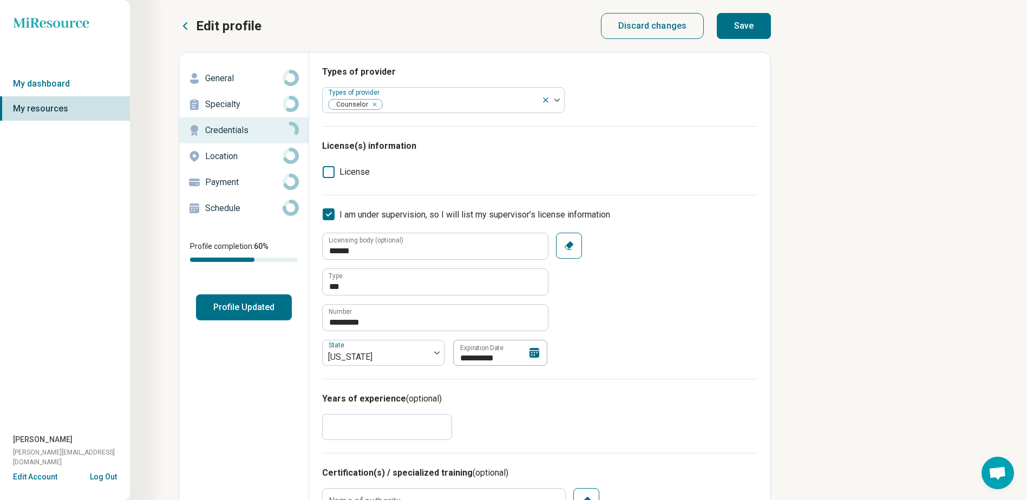
click at [745, 23] on button "Save" at bounding box center [743, 26] width 54 height 26
type textarea "*"
